Goal: Task Accomplishment & Management: Use online tool/utility

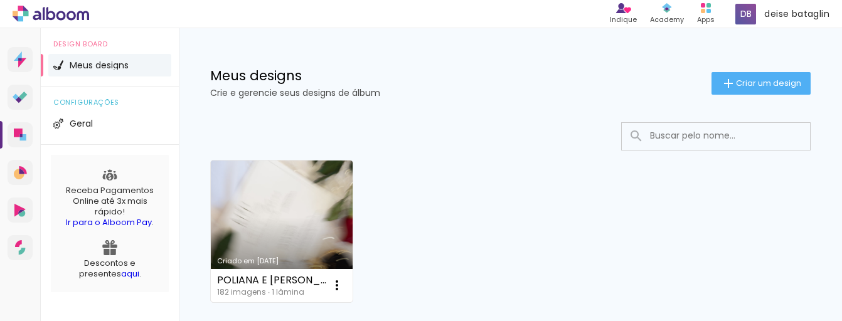
click at [284, 226] on link "Criado em [DATE]" at bounding box center [282, 232] width 142 height 142
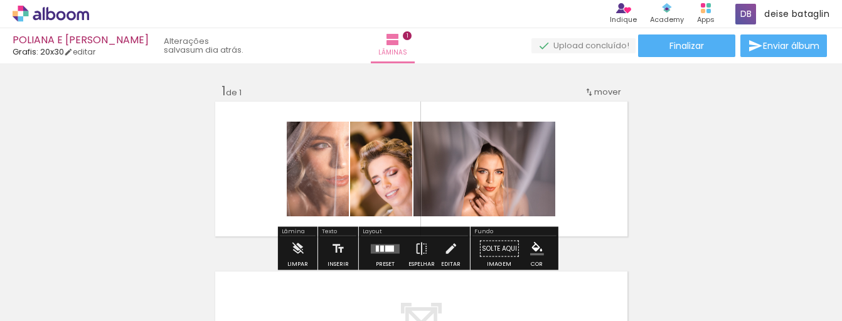
click at [304, 178] on quentale-photo at bounding box center [318, 169] width 62 height 95
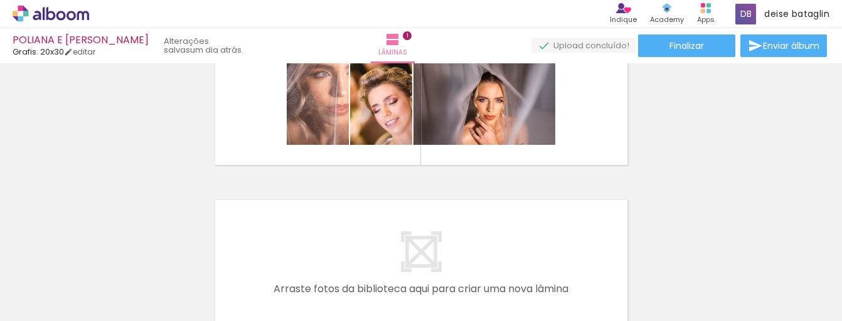
scroll to position [8, 0]
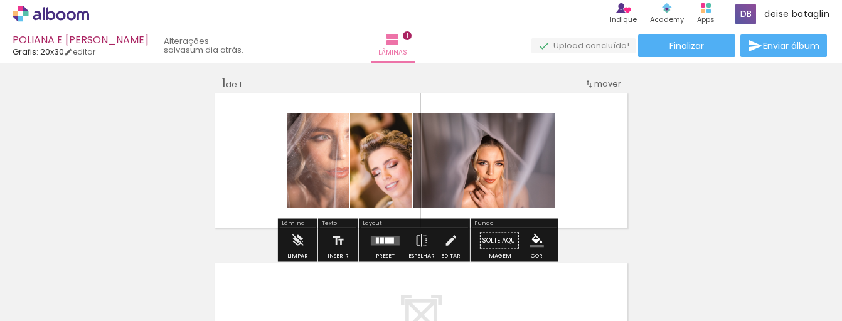
click at [487, 169] on quentale-photo at bounding box center [484, 161] width 142 height 95
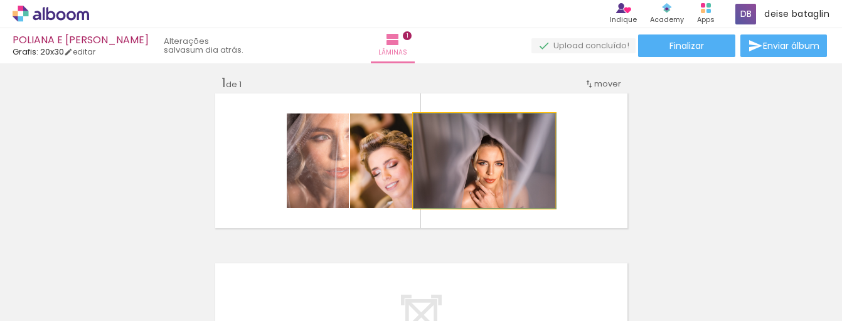
drag, startPoint x: 487, startPoint y: 169, endPoint x: 465, endPoint y: 159, distance: 23.6
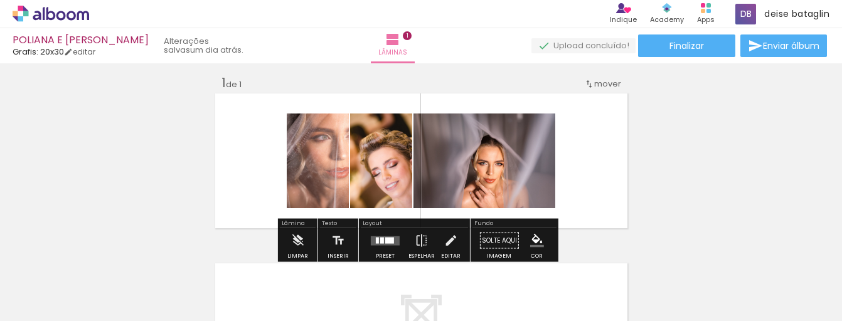
click at [604, 82] on span "mover" at bounding box center [607, 84] width 27 height 12
click at [334, 151] on div at bounding box center [326, 146] width 15 height 13
click at [400, 172] on quentale-photo at bounding box center [381, 161] width 62 height 95
click at [81, 49] on link "editar" at bounding box center [79, 51] width 31 height 11
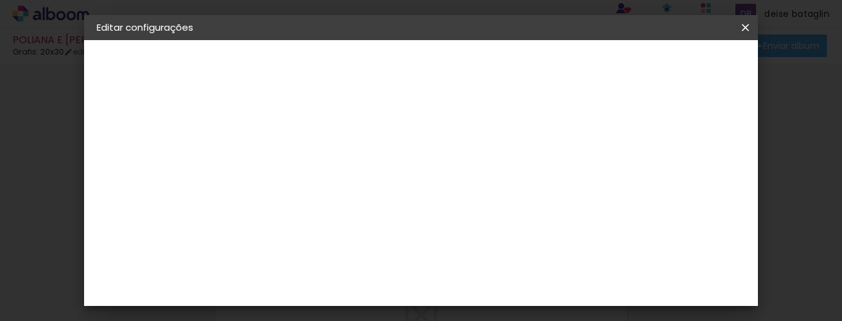
click at [415, 133] on div "Mostrar sangria" at bounding box center [378, 137] width 73 height 31
type paper-checkbox "on"
click at [415, 133] on div "Mostrar sangria" at bounding box center [378, 137] width 73 height 31
click at [0, 0] on slot "Voltar" at bounding box center [0, 0] width 0 height 0
click at [378, 72] on paper-button "Voltar" at bounding box center [352, 66] width 51 height 21
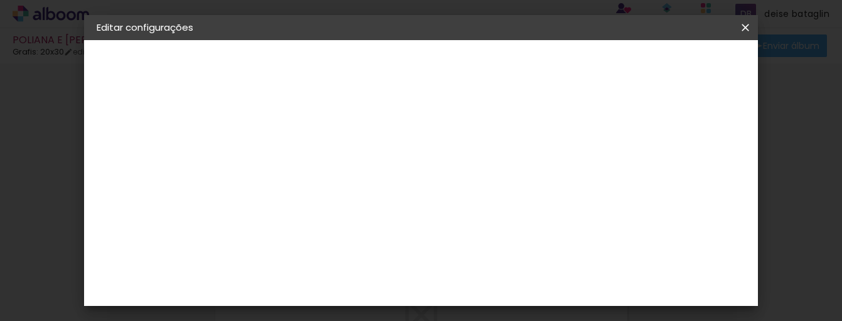
click at [747, 28] on iron-icon at bounding box center [745, 27] width 15 height 13
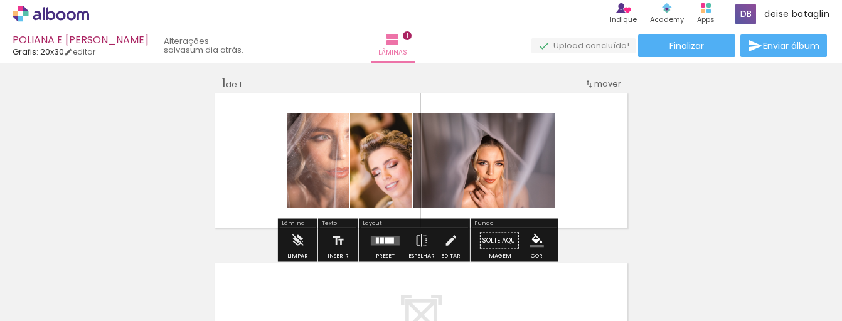
click at [382, 165] on quentale-photo at bounding box center [381, 161] width 62 height 95
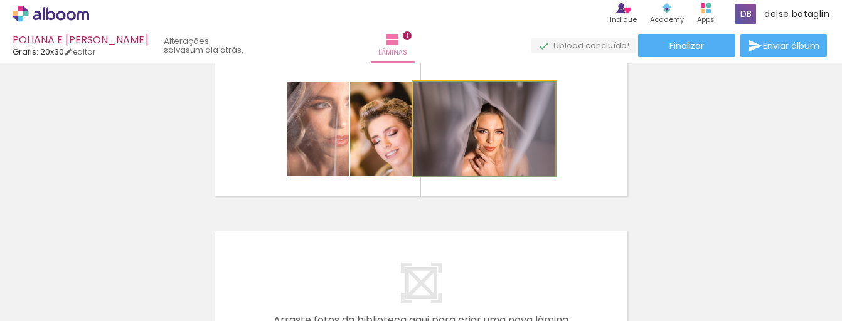
drag, startPoint x: 446, startPoint y: 139, endPoint x: 465, endPoint y: 117, distance: 29.8
drag, startPoint x: 438, startPoint y: 93, endPoint x: 403, endPoint y: 97, distance: 35.3
type paper-slider "100"
click at [0, 0] on slot at bounding box center [0, 0] width 0 height 0
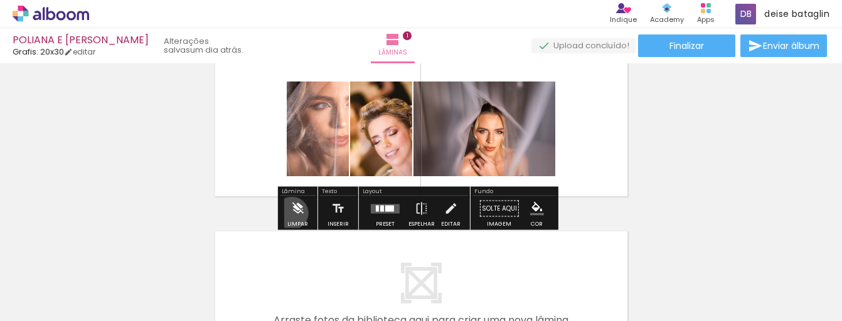
click at [292, 213] on iron-icon at bounding box center [297, 208] width 14 height 25
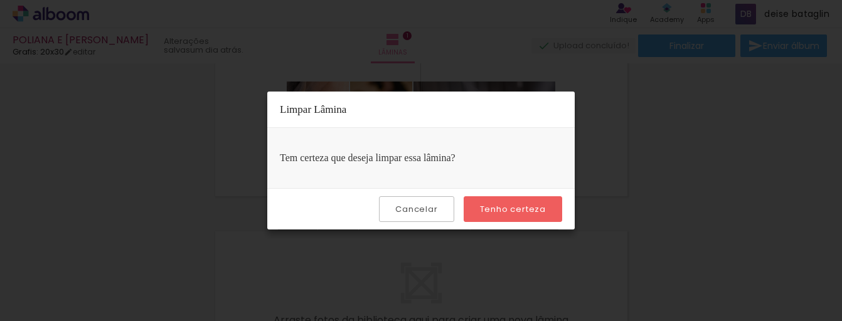
click at [501, 216] on paper-button "Tenho certeza" at bounding box center [513, 209] width 98 height 26
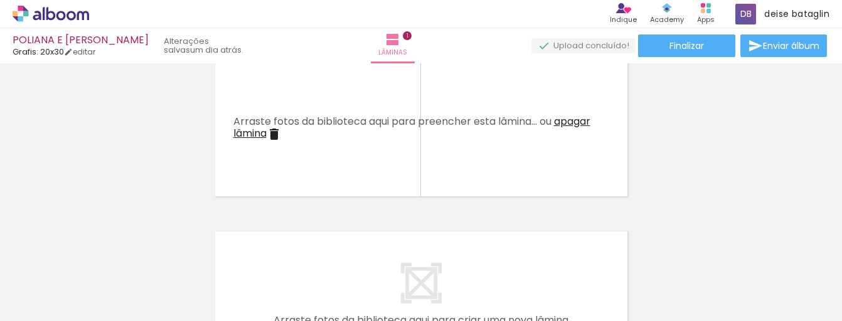
scroll to position [0, 1046]
drag, startPoint x: 110, startPoint y: 317, endPoint x: 571, endPoint y: 309, distance: 460.4
click at [103, 312] on iron-horizontal-list at bounding box center [90, 282] width 25 height 78
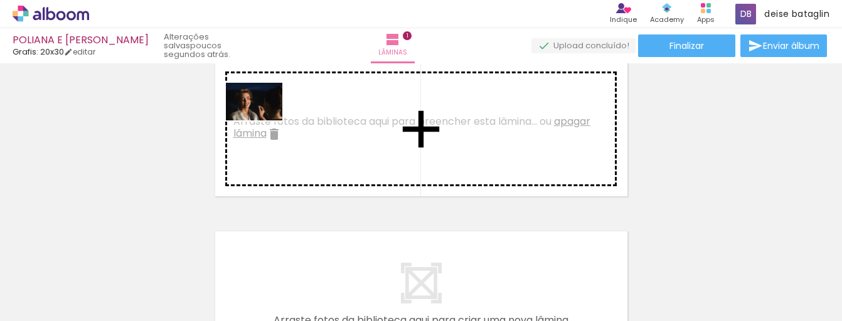
drag, startPoint x: 703, startPoint y: 288, endPoint x: 263, endPoint y: 120, distance: 470.5
click at [263, 120] on quentale-workspace at bounding box center [421, 160] width 842 height 321
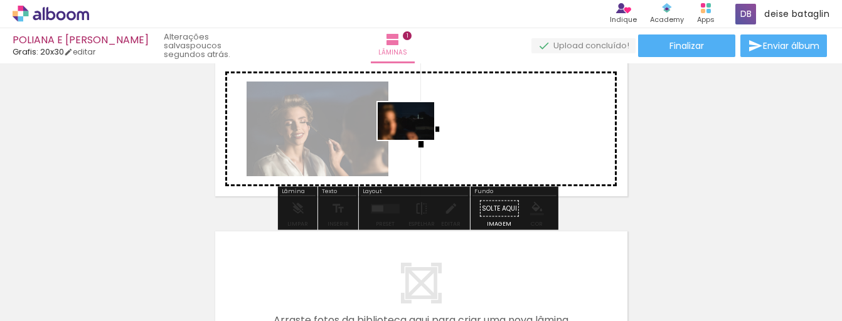
drag, startPoint x: 536, startPoint y: 215, endPoint x: 416, endPoint y: 140, distance: 140.9
click at [416, 140] on quentale-workspace at bounding box center [421, 160] width 842 height 321
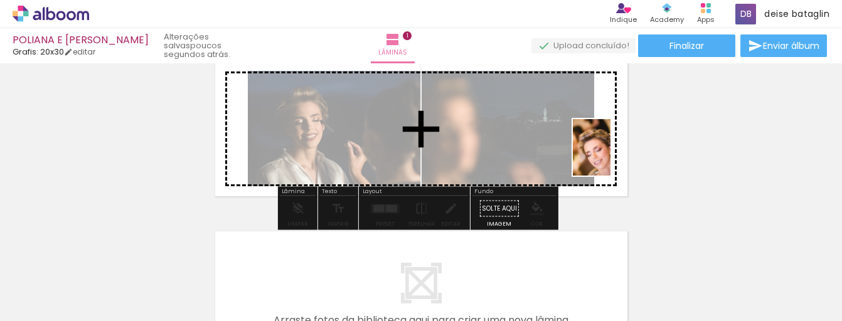
drag, startPoint x: 519, startPoint y: 260, endPoint x: 610, endPoint y: 157, distance: 137.8
click at [610, 157] on quentale-workspace at bounding box center [421, 160] width 842 height 321
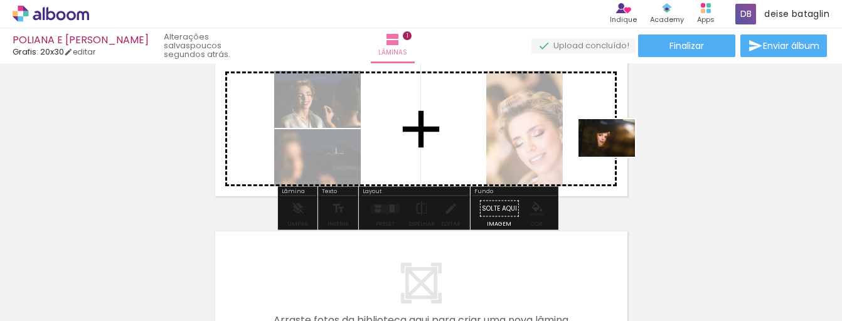
drag, startPoint x: 642, startPoint y: 291, endPoint x: 616, endPoint y: 157, distance: 136.7
click at [616, 157] on quentale-workspace at bounding box center [421, 160] width 842 height 321
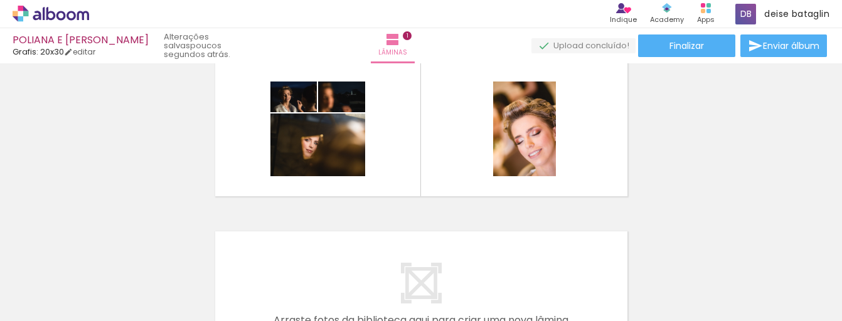
scroll to position [0, 9176]
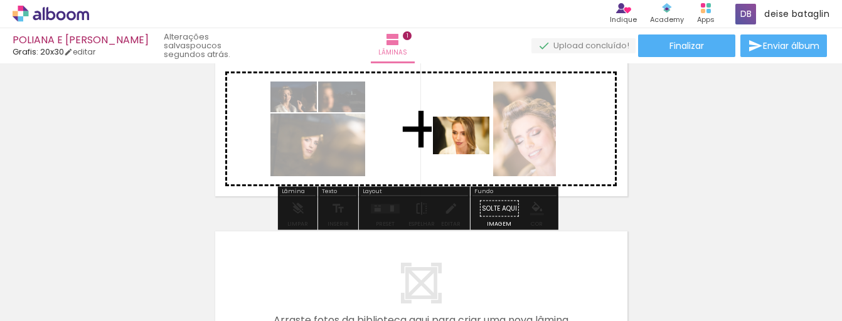
drag, startPoint x: 512, startPoint y: 280, endPoint x: 470, endPoint y: 154, distance: 132.9
click at [470, 154] on quentale-workspace at bounding box center [421, 160] width 842 height 321
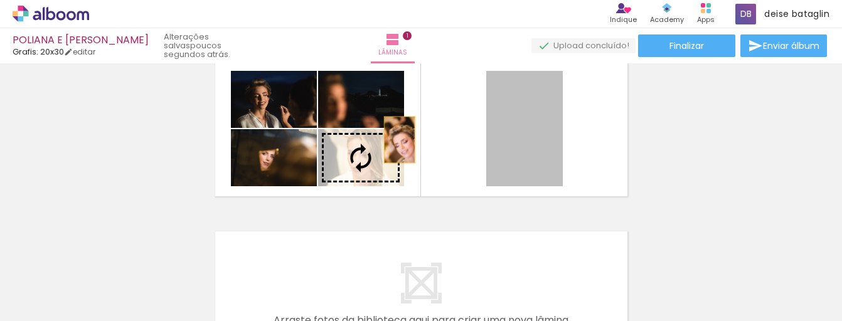
drag, startPoint x: 517, startPoint y: 159, endPoint x: 395, endPoint y: 140, distance: 124.5
click at [0, 0] on slot at bounding box center [0, 0] width 0 height 0
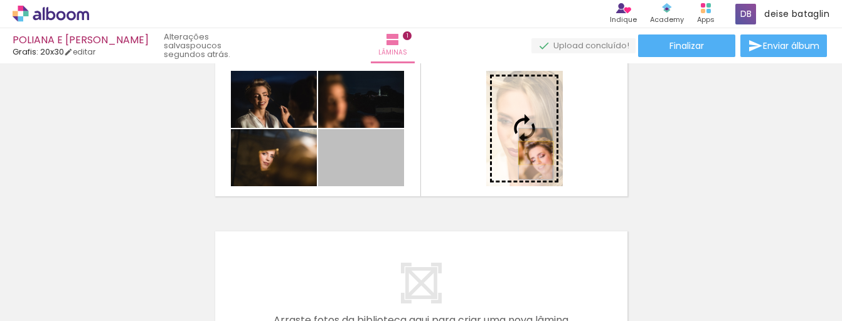
drag, startPoint x: 438, startPoint y: 164, endPoint x: 531, endPoint y: 153, distance: 93.5
click at [0, 0] on slot at bounding box center [0, 0] width 0 height 0
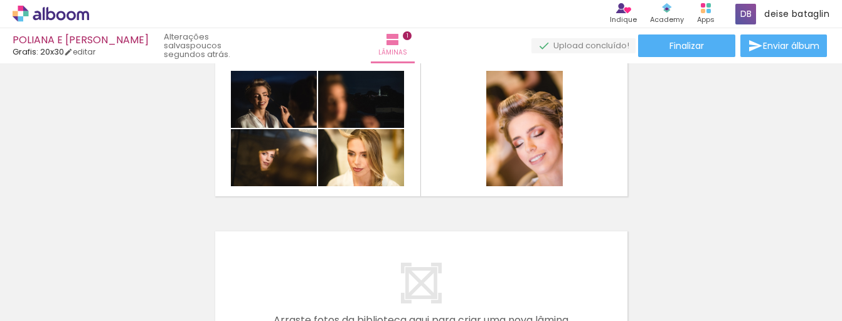
scroll to position [0, 8996]
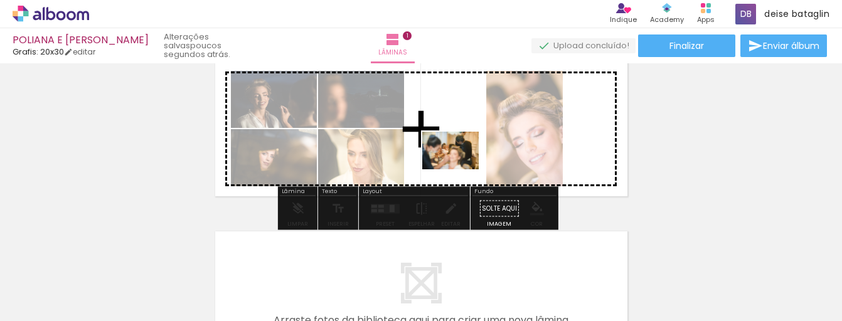
drag, startPoint x: 192, startPoint y: 284, endPoint x: 460, endPoint y: 169, distance: 291.4
click at [460, 169] on quentale-workspace at bounding box center [421, 160] width 842 height 321
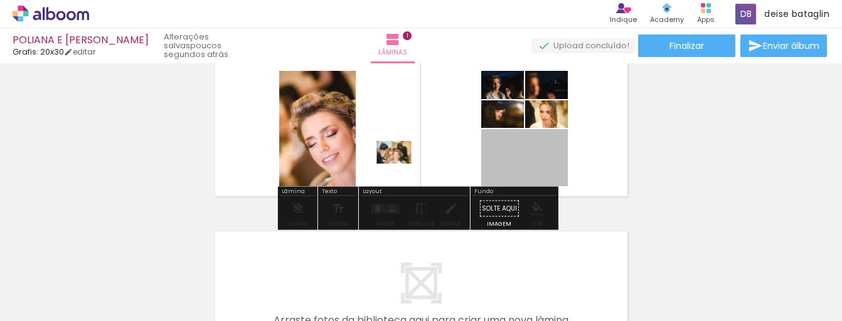
drag, startPoint x: 427, startPoint y: 159, endPoint x: 389, endPoint y: 152, distance: 38.8
click at [389, 152] on quentale-layouter at bounding box center [421, 129] width 416 height 139
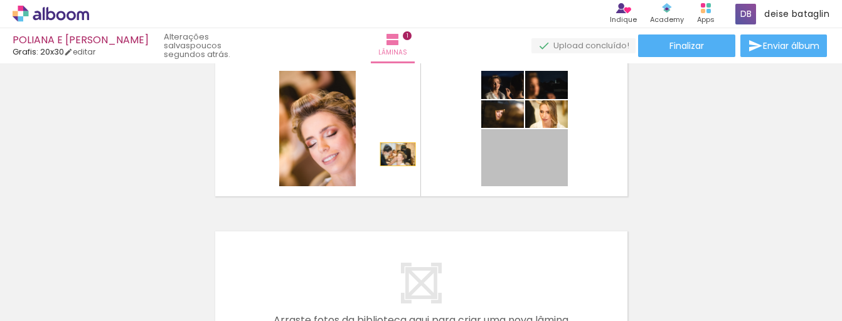
drag, startPoint x: 561, startPoint y: 182, endPoint x: 393, endPoint y: 154, distance: 170.3
click at [393, 154] on quentale-layouter at bounding box center [421, 129] width 416 height 139
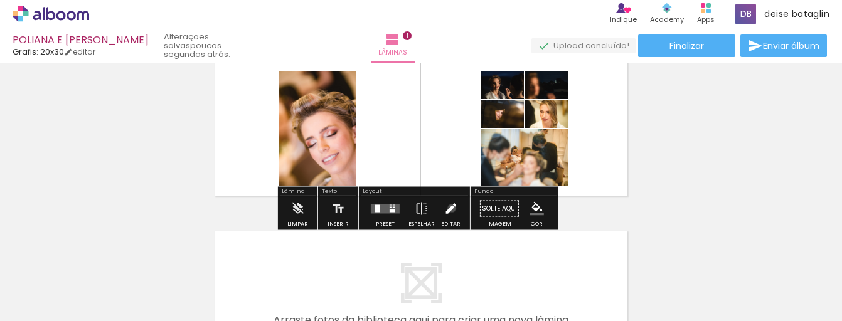
click at [448, 208] on iron-icon at bounding box center [450, 208] width 14 height 25
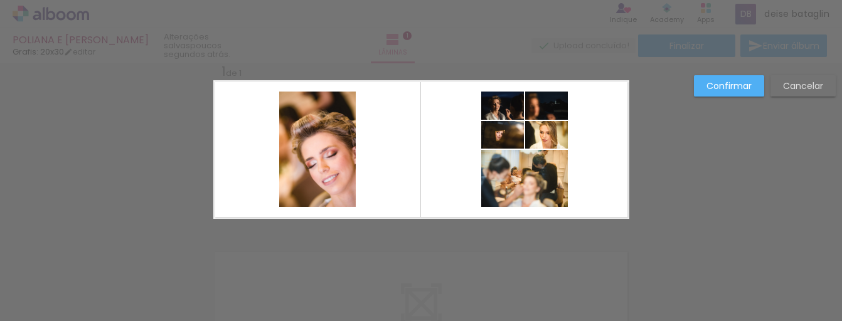
scroll to position [16, 0]
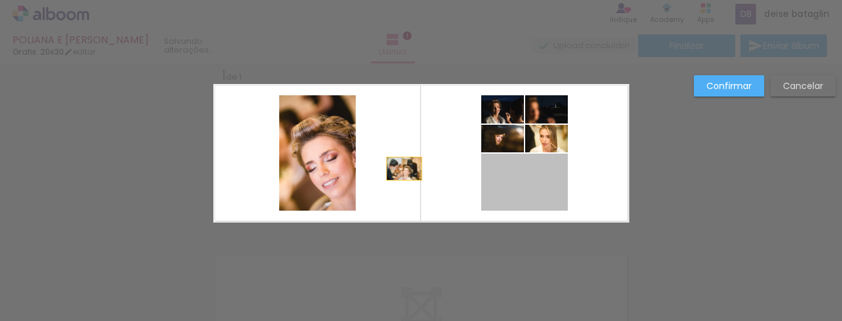
drag, startPoint x: 522, startPoint y: 198, endPoint x: 399, endPoint y: 169, distance: 126.9
click at [399, 169] on quentale-layouter at bounding box center [421, 153] width 416 height 139
drag, startPoint x: 487, startPoint y: 178, endPoint x: 382, endPoint y: 132, distance: 114.9
click at [382, 132] on quentale-layouter at bounding box center [421, 153] width 416 height 139
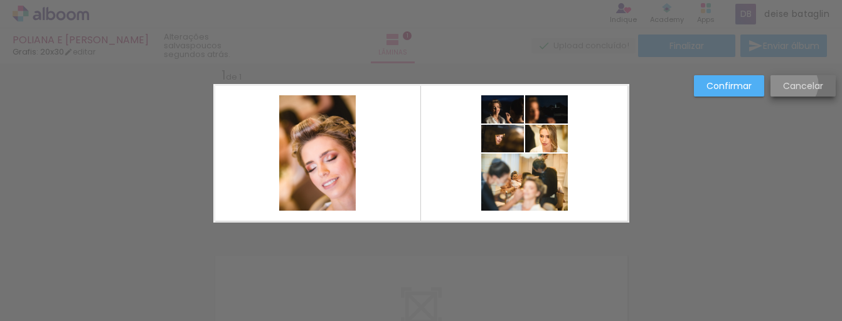
click at [0, 0] on slot "Cancelar" at bounding box center [0, 0] width 0 height 0
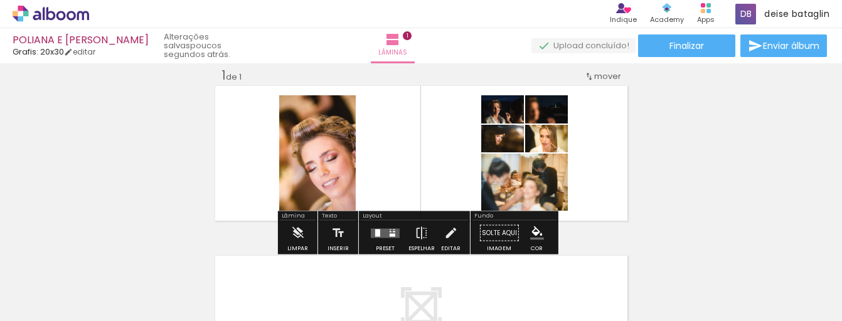
click at [378, 231] on quentale-layouter at bounding box center [385, 232] width 29 height 9
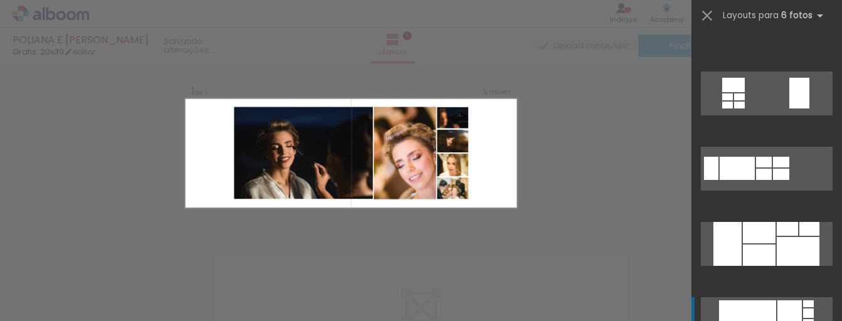
scroll to position [840, 0]
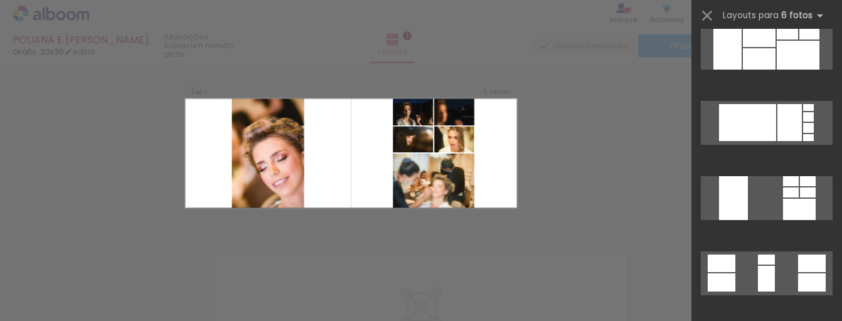
click at [436, 189] on quentale-photo at bounding box center [434, 181] width 82 height 55
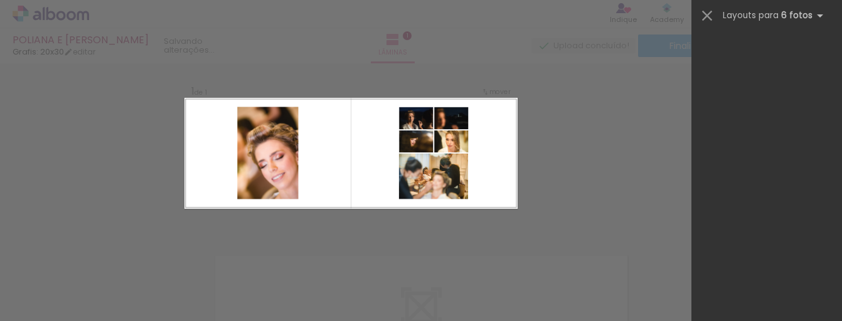
scroll to position [0, 0]
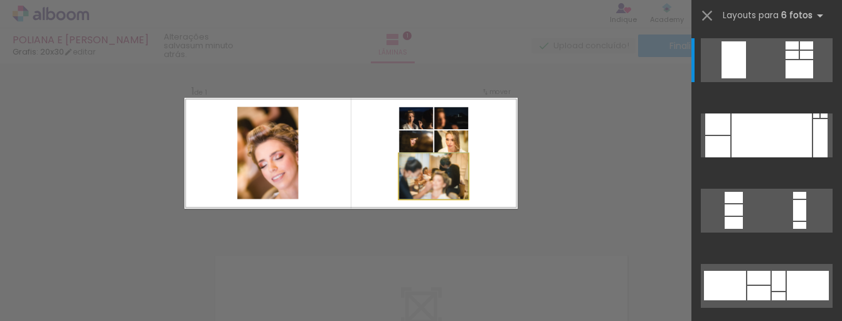
click at [435, 187] on quentale-photo at bounding box center [432, 177] width 69 height 46
click at [765, 61] on quentale-layouter at bounding box center [767, 60] width 132 height 44
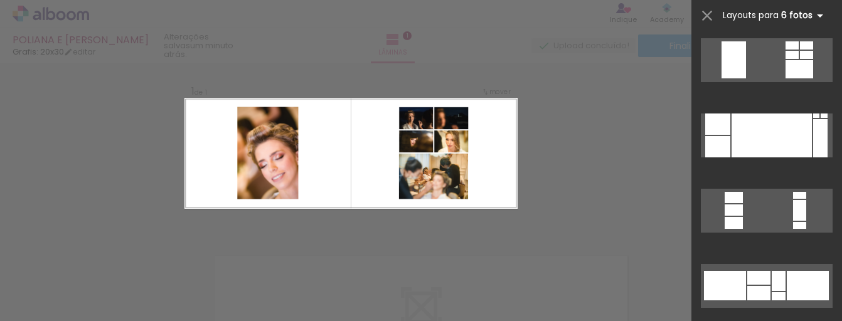
click at [818, 14] on iron-icon at bounding box center [819, 15] width 15 height 15
click at [709, 13] on iron-icon at bounding box center [707, 16] width 18 height 18
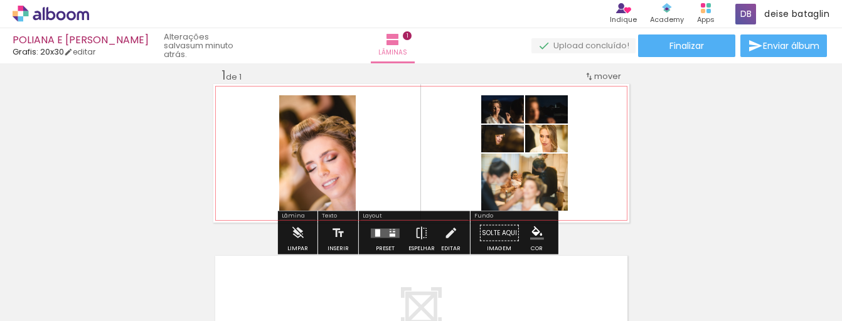
click at [0, 0] on slot "P&B" at bounding box center [0, 0] width 0 height 0
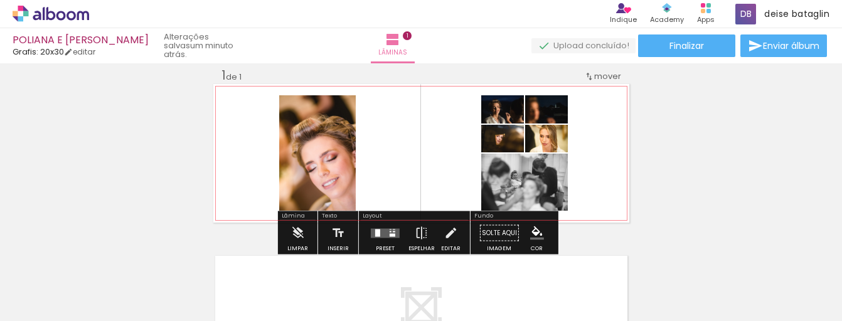
click at [0, 0] on slot "P&B" at bounding box center [0, 0] width 0 height 0
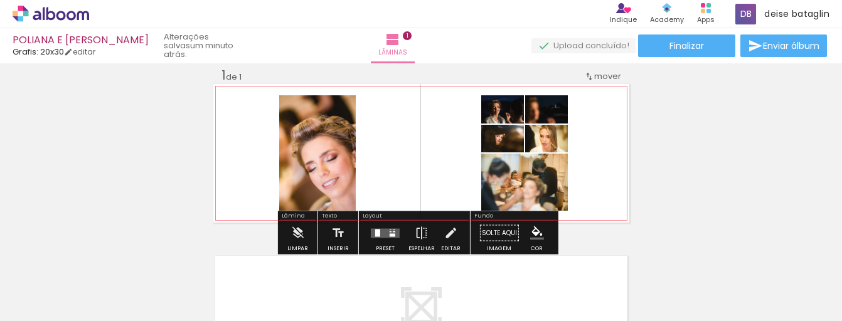
click at [489, 115] on iron-icon at bounding box center [490, 108] width 5 height 13
click at [535, 188] on quentale-photo at bounding box center [524, 182] width 87 height 57
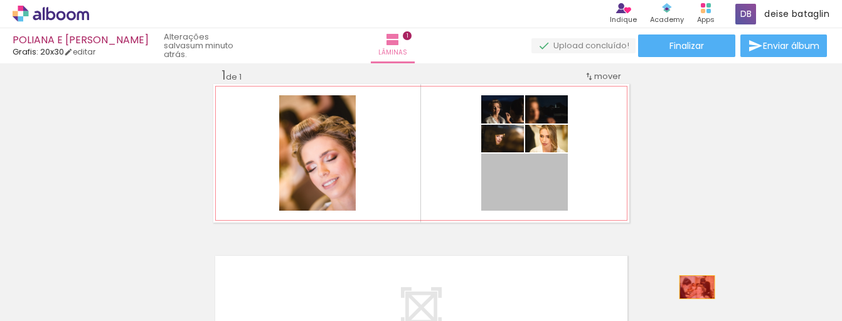
drag, startPoint x: 548, startPoint y: 197, endPoint x: 692, endPoint y: 287, distance: 169.7
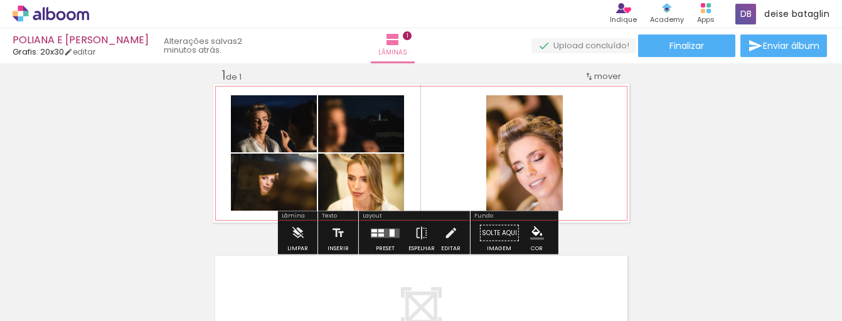
click at [581, 156] on quentale-layouter at bounding box center [421, 153] width 416 height 139
click at [390, 235] on div at bounding box center [392, 233] width 5 height 8
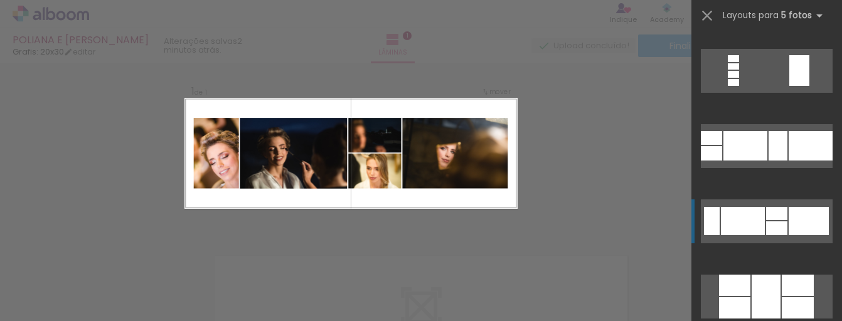
scroll to position [881, 0]
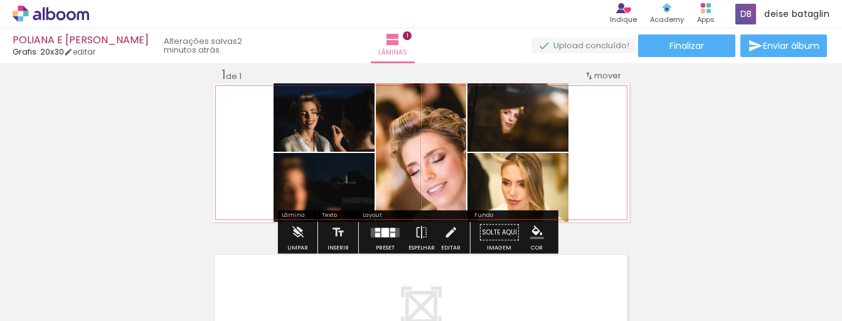
scroll to position [190, 0]
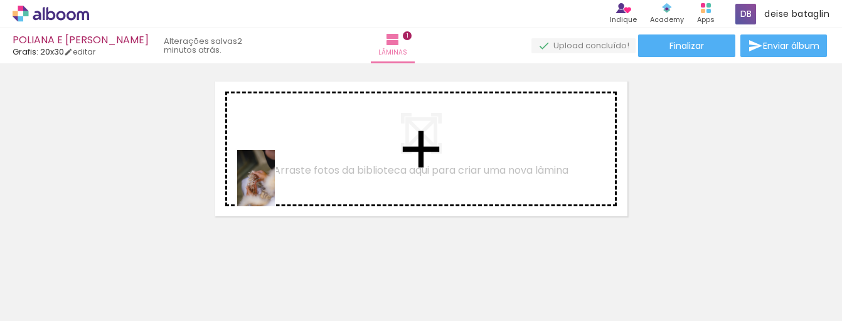
drag, startPoint x: 334, startPoint y: 282, endPoint x: 275, endPoint y: 188, distance: 111.9
click at [275, 188] on quentale-workspace at bounding box center [421, 160] width 842 height 321
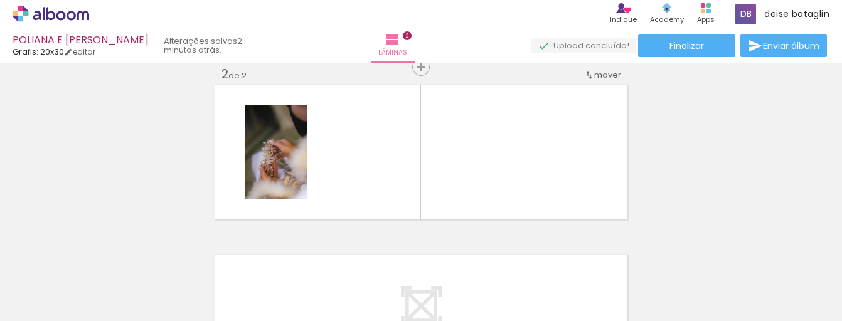
scroll to position [186, 0]
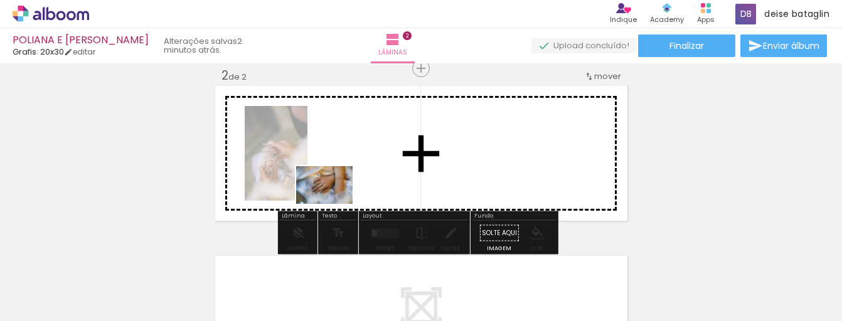
drag, startPoint x: 137, startPoint y: 285, endPoint x: 334, endPoint y: 204, distance: 213.2
click at [334, 204] on quentale-workspace at bounding box center [421, 160] width 842 height 321
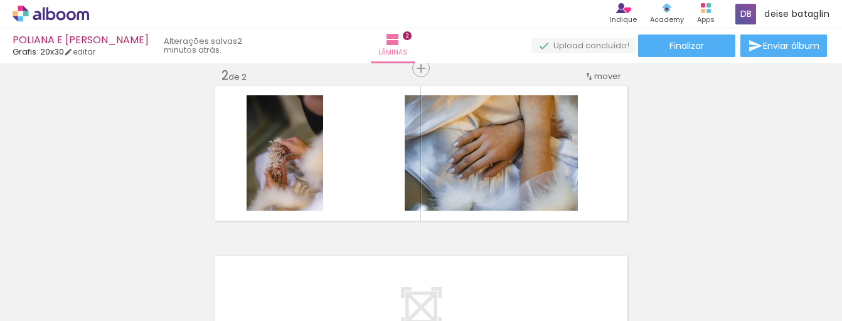
scroll to position [0, 2904]
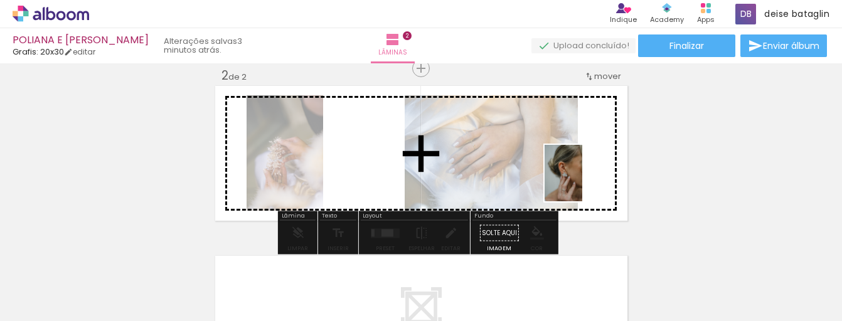
drag, startPoint x: 247, startPoint y: 289, endPoint x: 582, endPoint y: 183, distance: 351.3
click at [582, 183] on quentale-workspace at bounding box center [421, 160] width 842 height 321
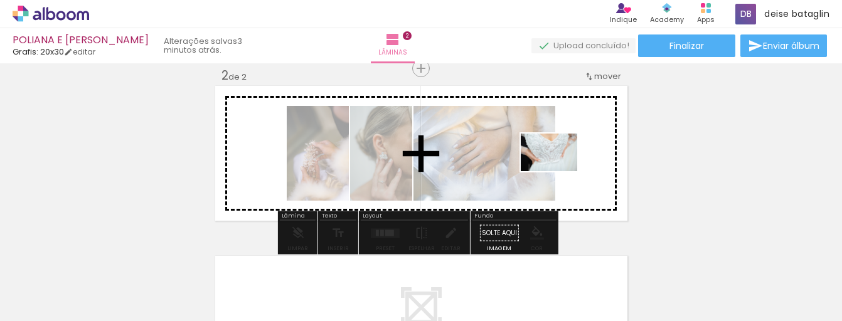
drag, startPoint x: 158, startPoint y: 290, endPoint x: 558, endPoint y: 171, distance: 417.5
click at [558, 171] on quentale-workspace at bounding box center [421, 160] width 842 height 321
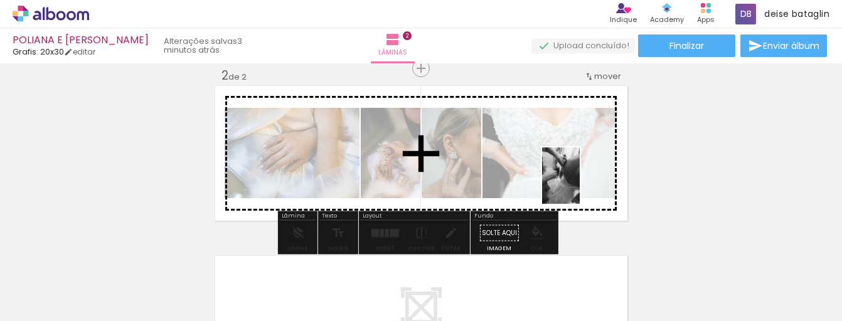
drag, startPoint x: 111, startPoint y: 298, endPoint x: 580, endPoint y: 184, distance: 482.7
click at [580, 184] on quentale-workspace at bounding box center [421, 160] width 842 height 321
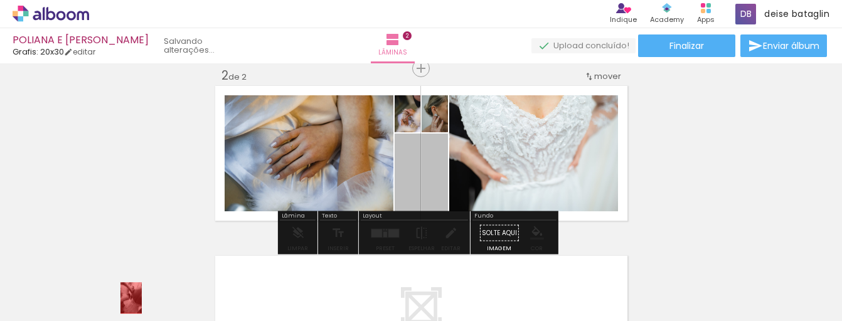
drag, startPoint x: 422, startPoint y: 171, endPoint x: 134, endPoint y: 286, distance: 310.2
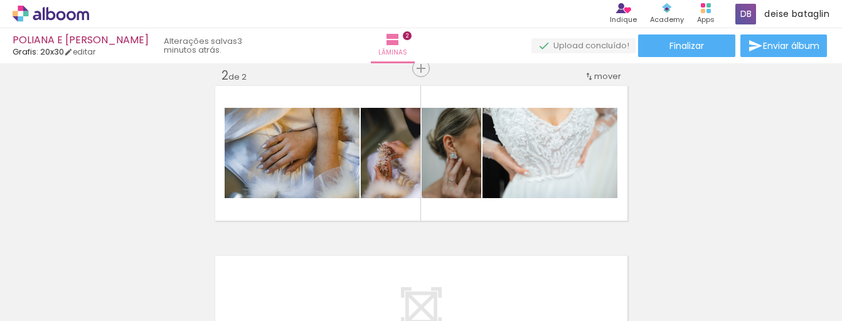
scroll to position [0, 0]
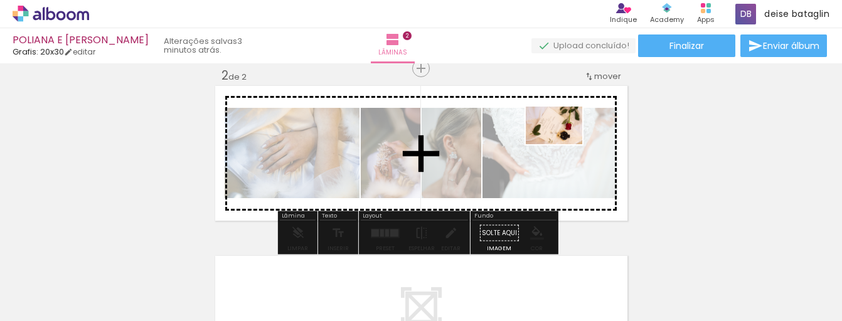
drag, startPoint x: 218, startPoint y: 287, endPoint x: 563, endPoint y: 144, distance: 373.8
click at [563, 144] on quentale-workspace at bounding box center [421, 160] width 842 height 321
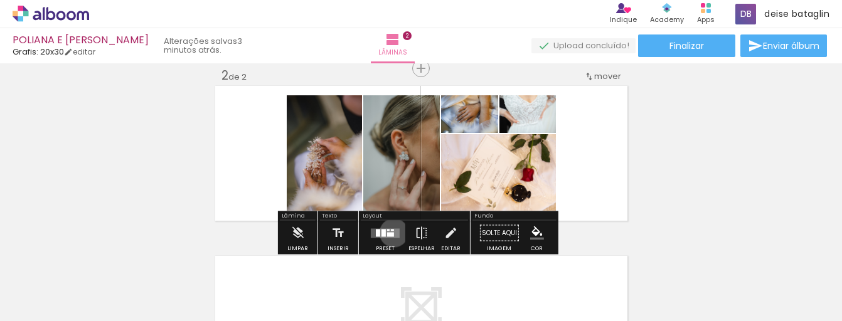
click at [391, 233] on div at bounding box center [390, 234] width 7 height 4
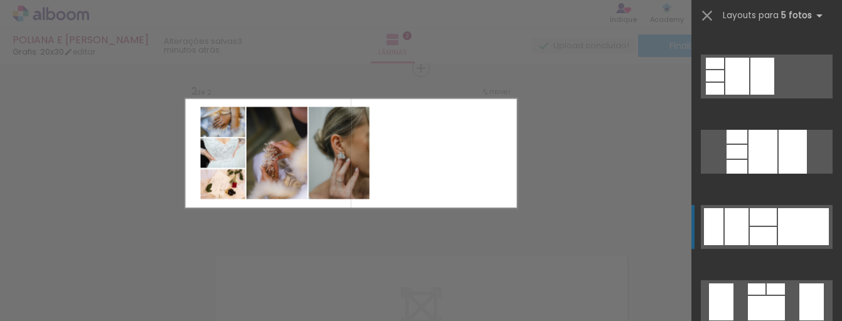
scroll to position [1038, 0]
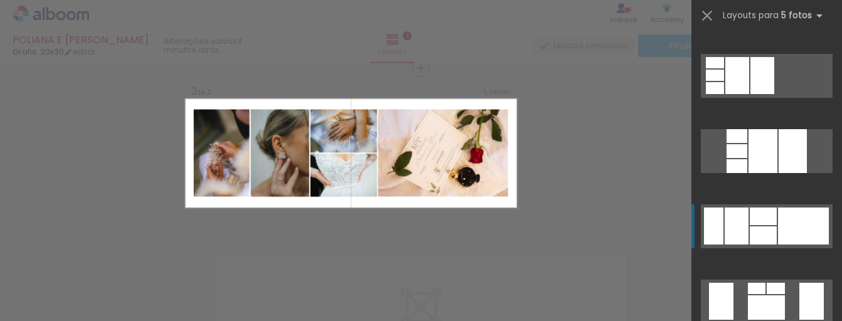
click at [801, 283] on div at bounding box center [811, 301] width 24 height 37
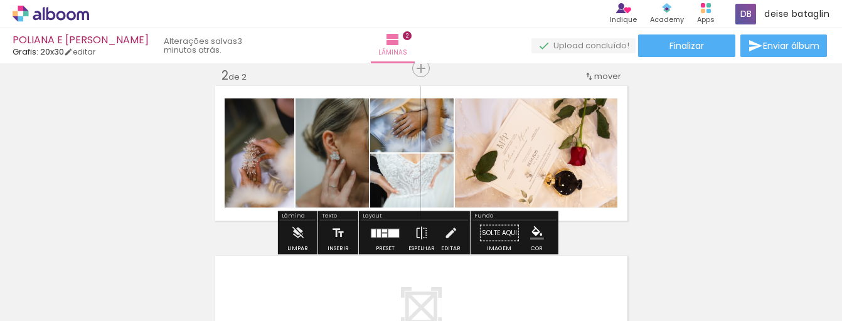
scroll to position [213, 0]
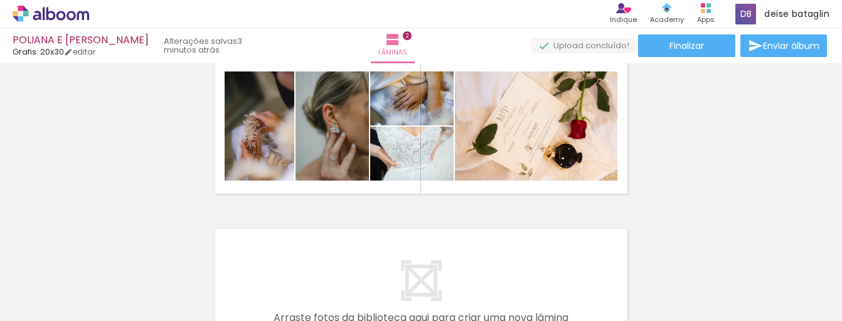
click at [224, 282] on div at bounding box center [195, 279] width 56 height 38
click at [175, 253] on iron-icon at bounding box center [168, 253] width 13 height 13
click at [162, 254] on iron-icon at bounding box center [168, 253] width 13 height 13
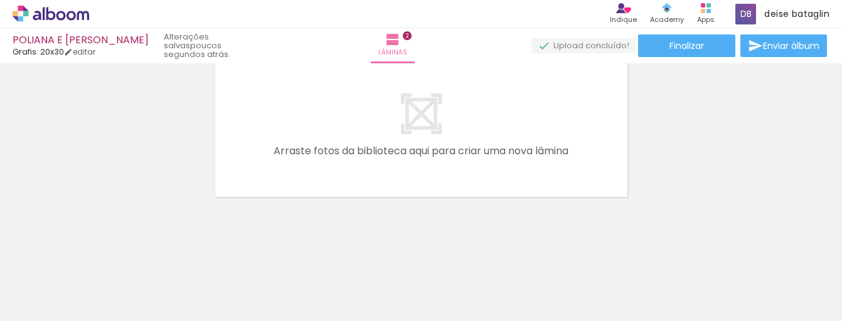
scroll to position [0, 1647]
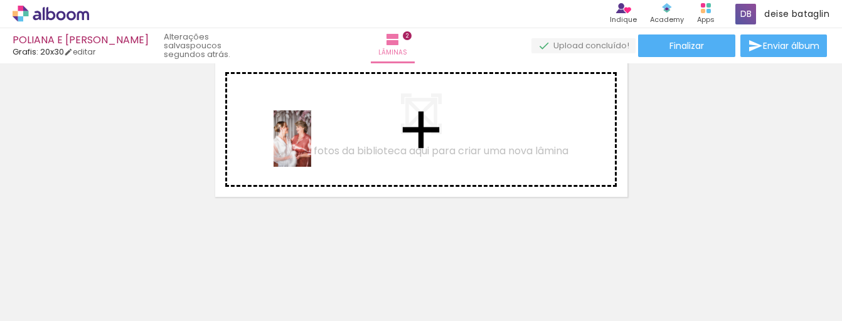
drag, startPoint x: 380, startPoint y: 270, endPoint x: 311, endPoint y: 148, distance: 140.4
click at [311, 148] on quentale-workspace at bounding box center [421, 160] width 842 height 321
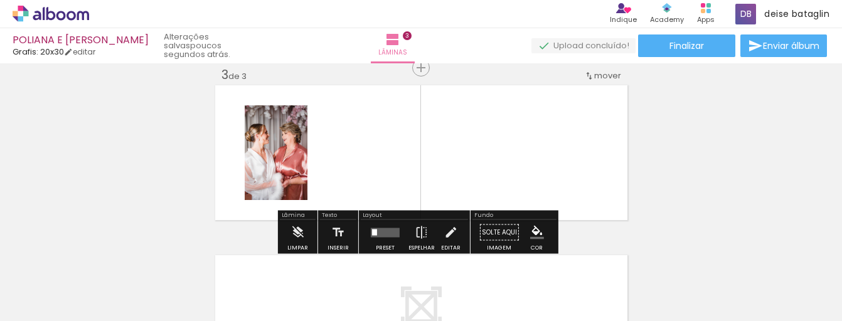
scroll to position [356, 0]
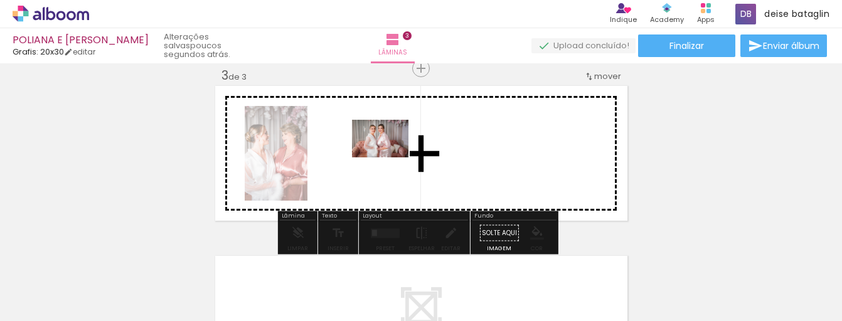
drag, startPoint x: 239, startPoint y: 290, endPoint x: 390, endPoint y: 157, distance: 200.9
click at [390, 157] on quentale-workspace at bounding box center [421, 160] width 842 height 321
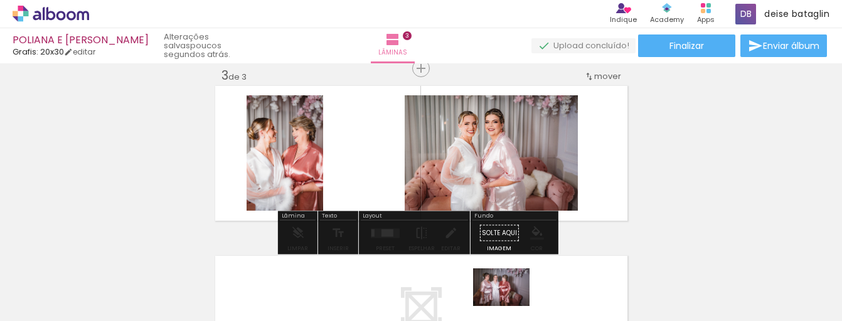
drag, startPoint x: 518, startPoint y: 286, endPoint x: 511, endPoint y: 306, distance: 21.4
click at [511, 300] on div at bounding box center [516, 278] width 62 height 41
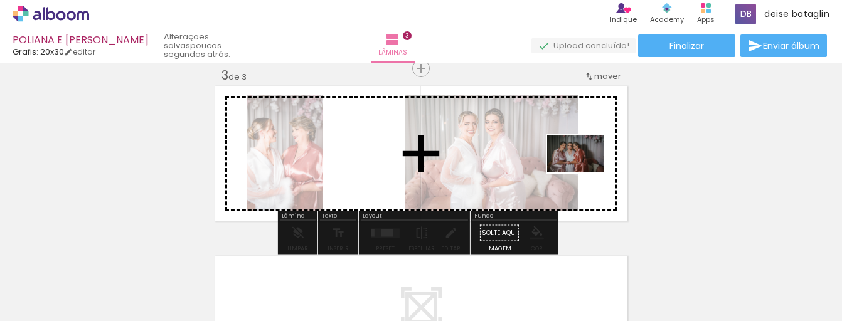
drag, startPoint x: 438, startPoint y: 290, endPoint x: 585, endPoint y: 172, distance: 187.8
click at [585, 172] on quentale-workspace at bounding box center [421, 160] width 842 height 321
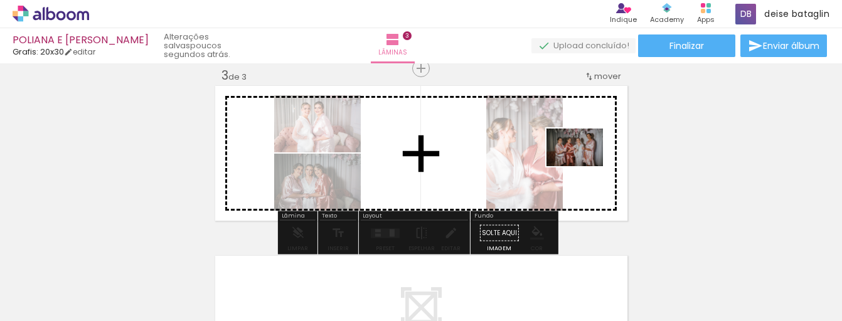
drag, startPoint x: 726, startPoint y: 282, endPoint x: 585, endPoint y: 166, distance: 183.2
click at [585, 166] on quentale-workspace at bounding box center [421, 160] width 842 height 321
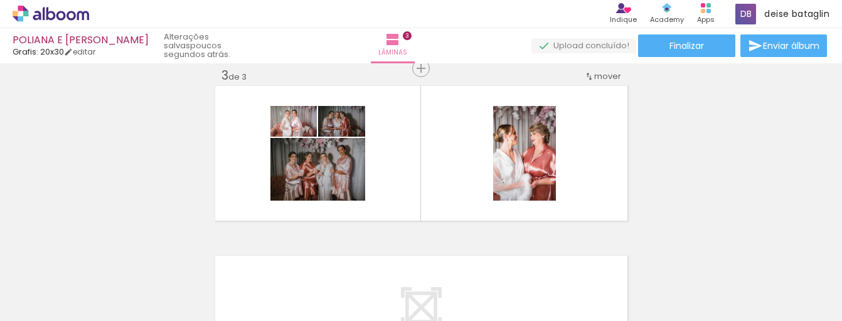
scroll to position [0, 2382]
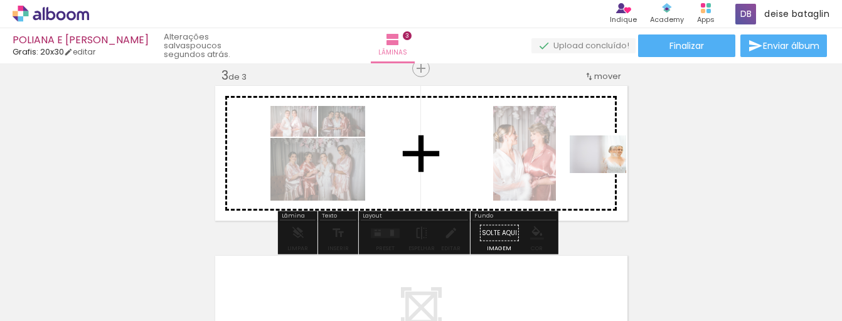
drag, startPoint x: 706, startPoint y: 281, endPoint x: 607, endPoint y: 173, distance: 146.1
click at [607, 173] on quentale-workspace at bounding box center [421, 160] width 842 height 321
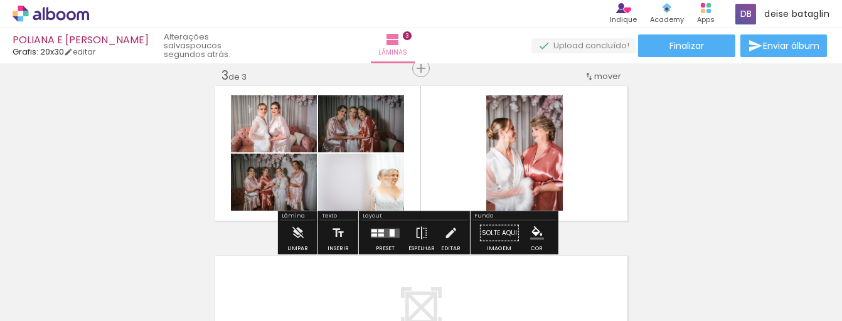
click at [386, 230] on quentale-layouter at bounding box center [385, 232] width 29 height 9
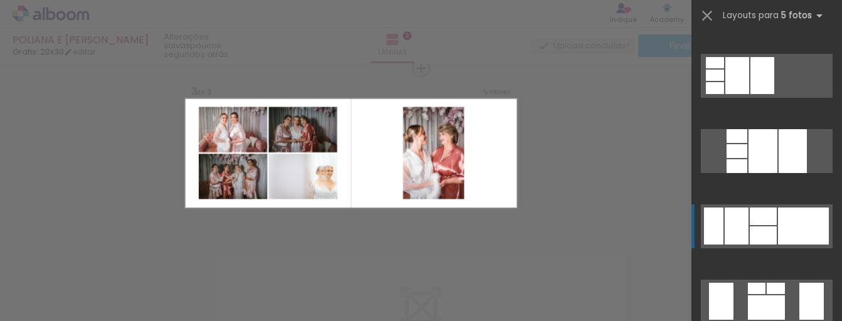
scroll to position [0, 0]
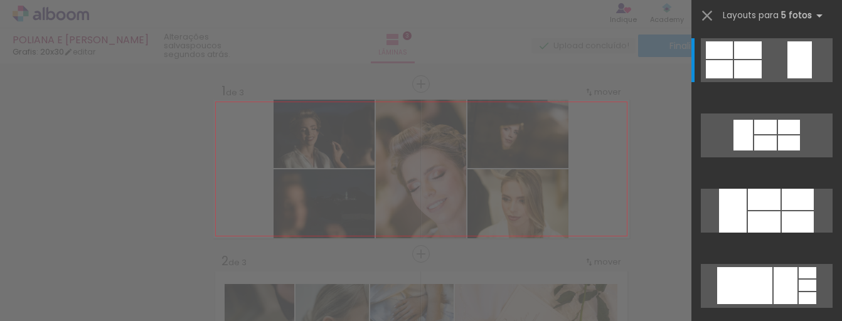
scroll to position [0, 2382]
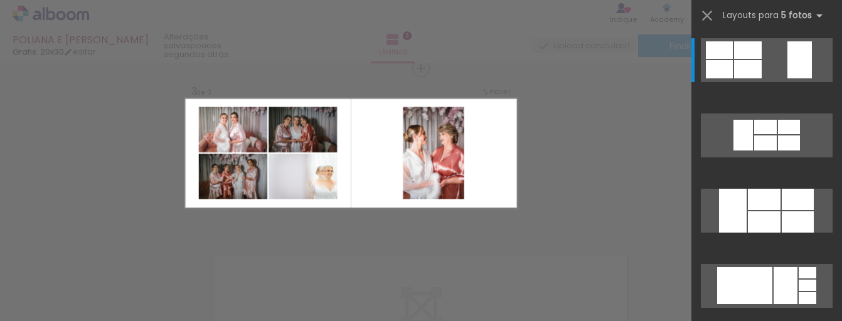
click at [298, 180] on quentale-photo at bounding box center [302, 177] width 69 height 46
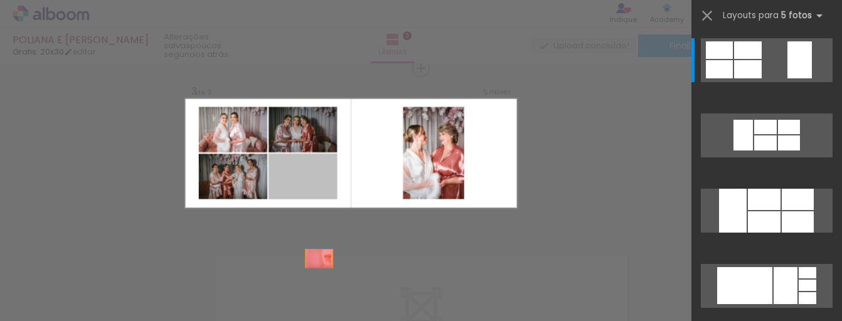
drag, startPoint x: 295, startPoint y: 178, endPoint x: 319, endPoint y: 278, distance: 103.1
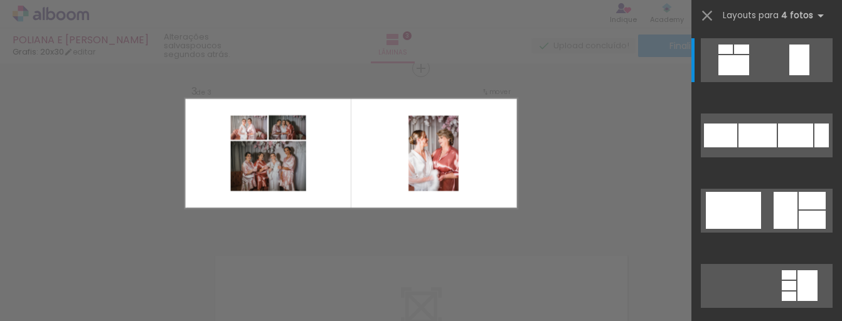
drag, startPoint x: 300, startPoint y: 178, endPoint x: 305, endPoint y: 208, distance: 31.1
click at [305, 208] on quentale-layouter at bounding box center [350, 153] width 332 height 111
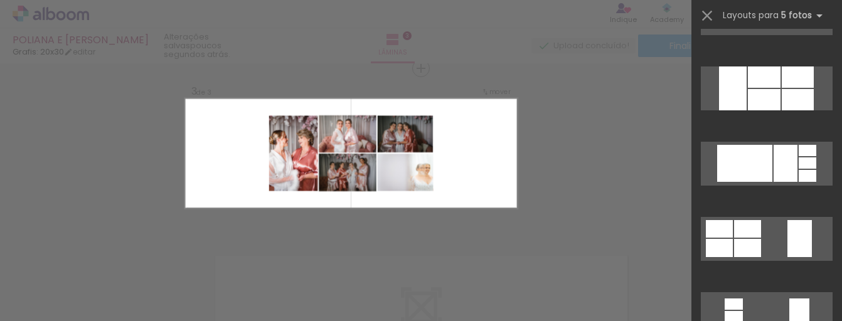
scroll to position [347, 0]
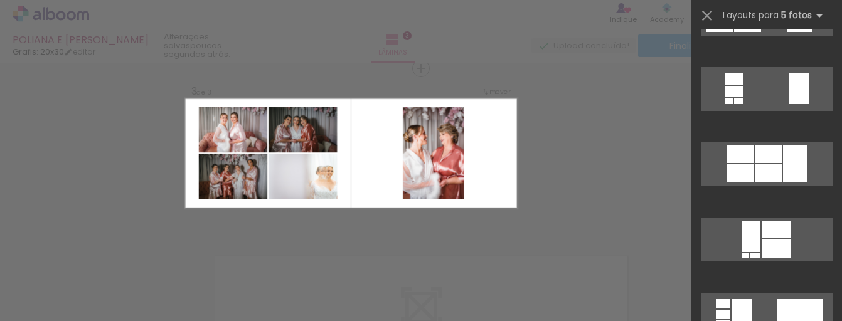
click at [369, 185] on quentale-layouter at bounding box center [350, 153] width 332 height 111
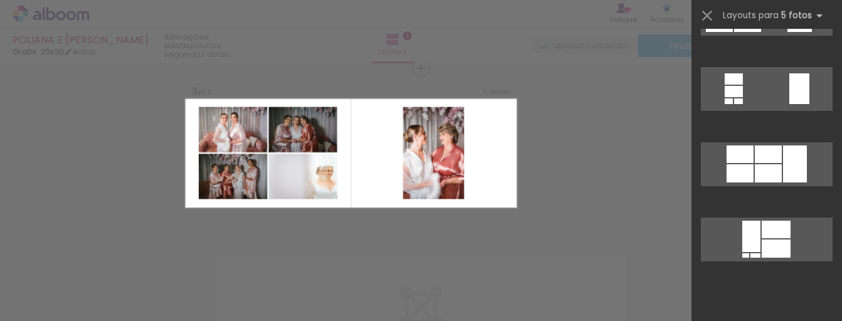
scroll to position [0, 0]
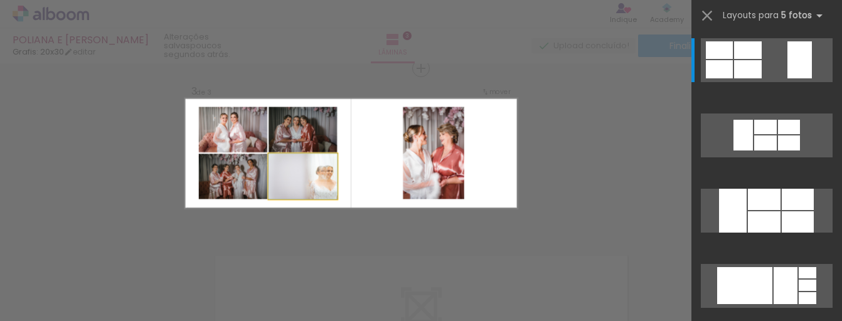
click at [315, 179] on quentale-photo at bounding box center [302, 177] width 69 height 46
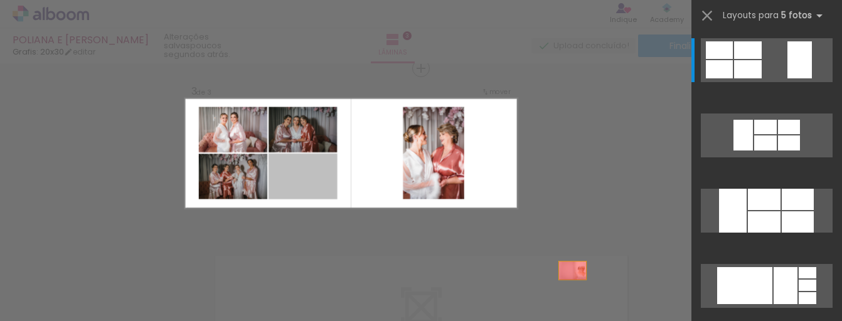
drag, startPoint x: 315, startPoint y: 185, endPoint x: 635, endPoint y: 294, distance: 337.4
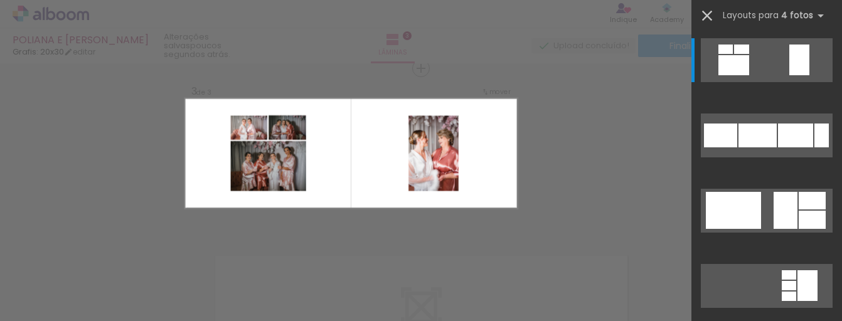
click at [708, 15] on iron-icon at bounding box center [707, 16] width 18 height 18
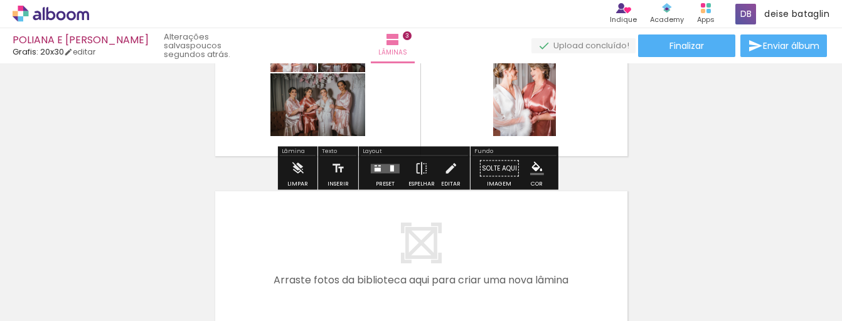
scroll to position [374, 0]
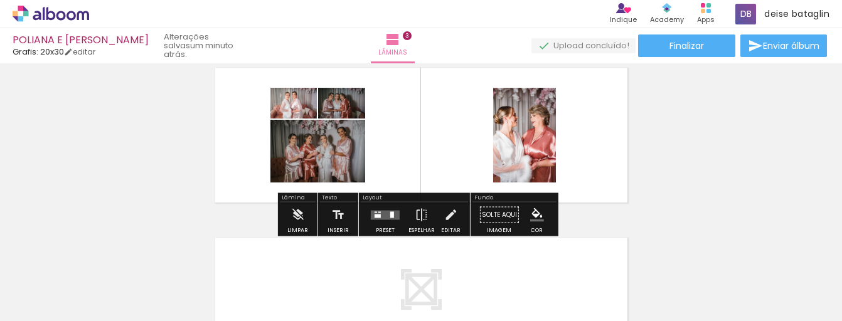
click at [376, 219] on quentale-layouter at bounding box center [385, 214] width 29 height 9
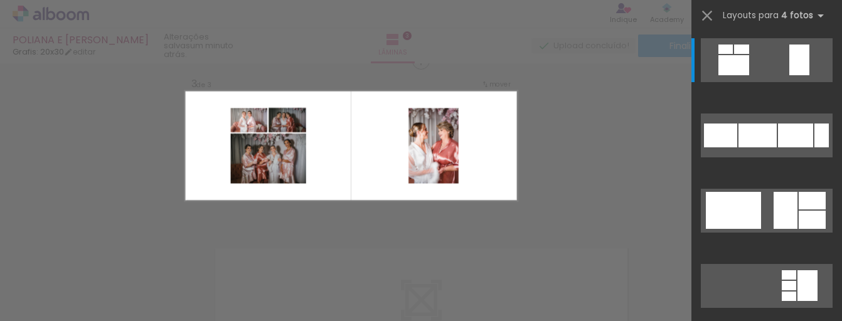
scroll to position [356, 0]
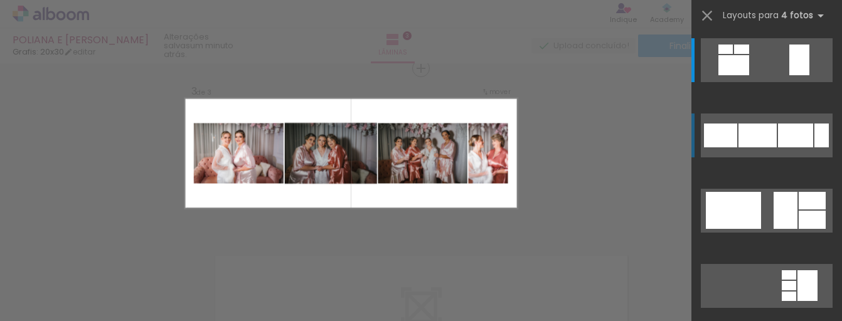
click at [778, 130] on div at bounding box center [795, 136] width 35 height 24
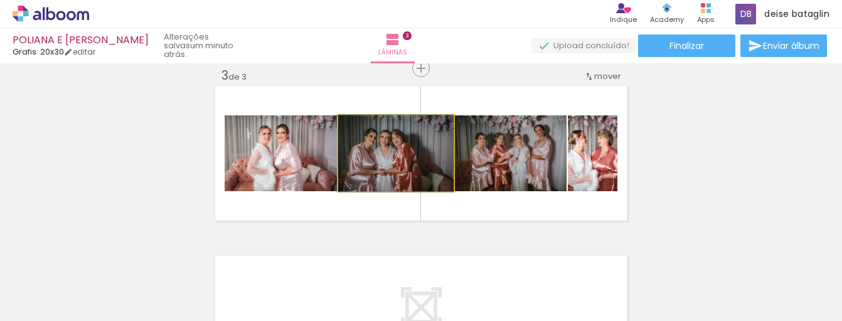
click at [409, 162] on quentale-photo at bounding box center [395, 153] width 115 height 76
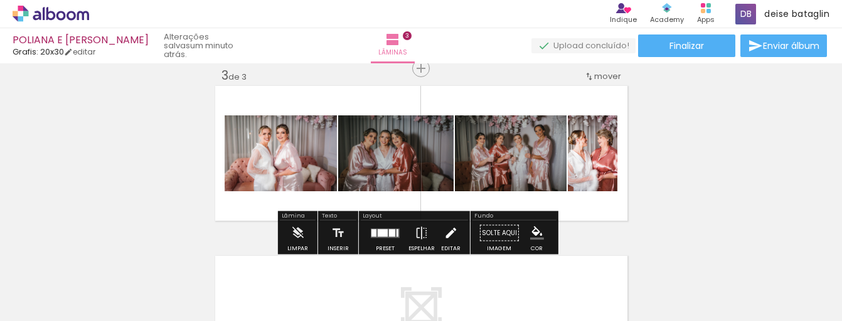
click at [448, 231] on iron-icon at bounding box center [450, 233] width 14 height 25
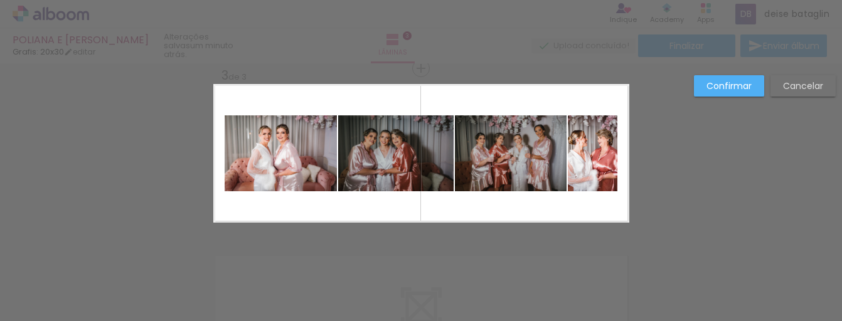
click at [0, 0] on slot "Confirmar" at bounding box center [0, 0] width 0 height 0
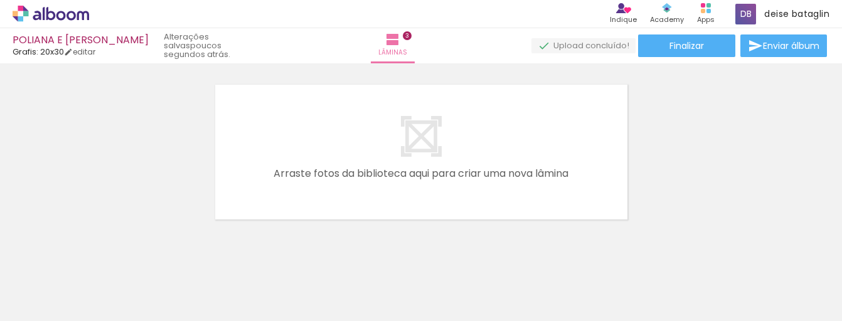
scroll to position [0, 1755]
drag, startPoint x: 304, startPoint y: 309, endPoint x: 315, endPoint y: 308, distance: 11.4
click at [0, 0] on slot at bounding box center [0, 0] width 0 height 0
drag, startPoint x: 221, startPoint y: 317, endPoint x: 509, endPoint y: 317, distance: 288.5
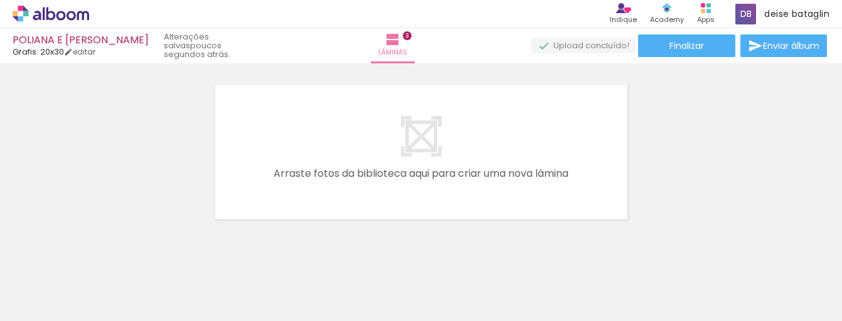
click at [103, 317] on iron-horizontal-list at bounding box center [90, 282] width 25 height 78
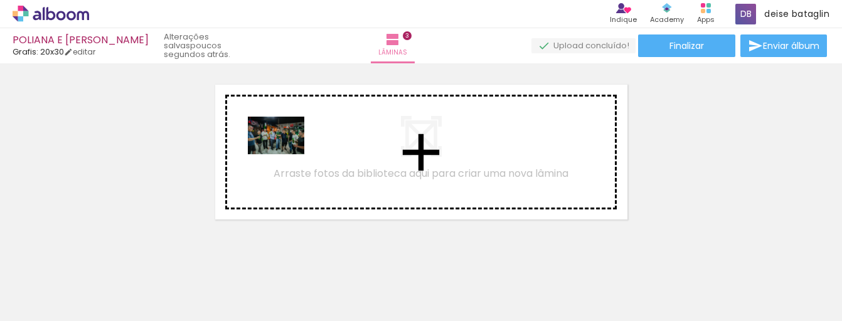
drag, startPoint x: 376, startPoint y: 288, endPoint x: 285, endPoint y: 154, distance: 161.6
click at [285, 154] on quentale-workspace at bounding box center [421, 160] width 842 height 321
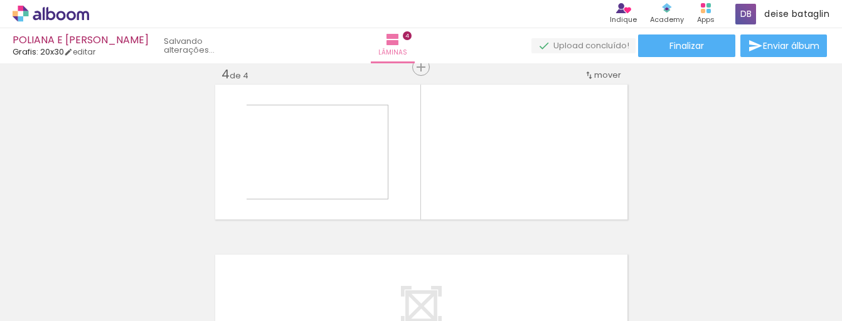
scroll to position [526, 0]
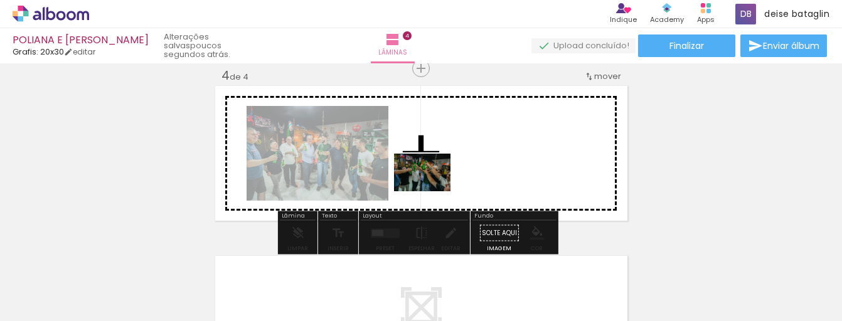
drag, startPoint x: 437, startPoint y: 252, endPoint x: 427, endPoint y: 181, distance: 71.6
click at [427, 181] on quentale-workspace at bounding box center [421, 160] width 842 height 321
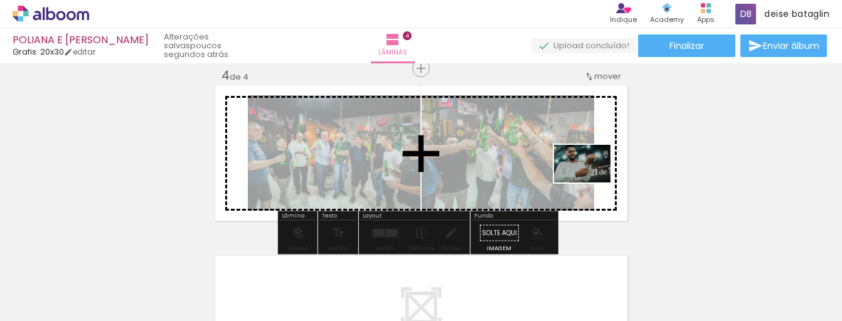
drag, startPoint x: 662, startPoint y: 289, endPoint x: 591, endPoint y: 183, distance: 127.7
click at [591, 183] on quentale-workspace at bounding box center [421, 160] width 842 height 321
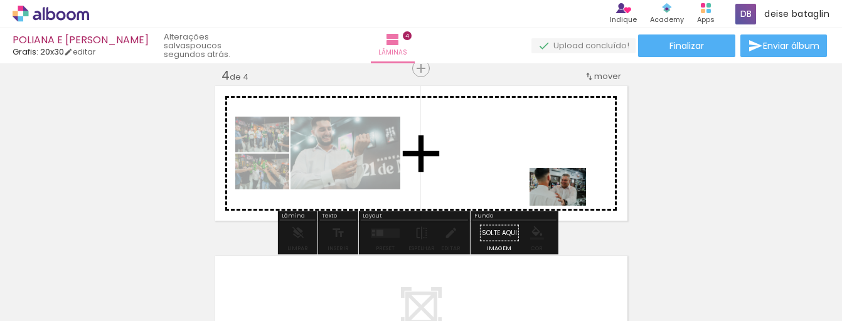
drag, startPoint x: 732, startPoint y: 289, endPoint x: 567, endPoint y: 206, distance: 184.9
click at [567, 206] on quentale-workspace at bounding box center [421, 160] width 842 height 321
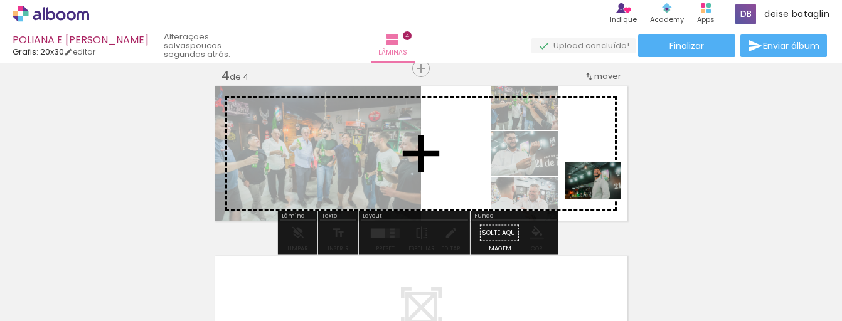
drag, startPoint x: 770, startPoint y: 260, endPoint x: 602, endPoint y: 199, distance: 178.6
click at [602, 199] on quentale-workspace at bounding box center [421, 160] width 842 height 321
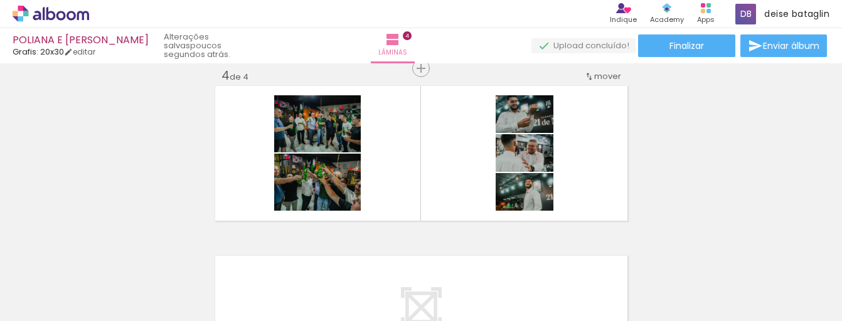
click at [103, 318] on iron-horizontal-list at bounding box center [90, 282] width 25 height 78
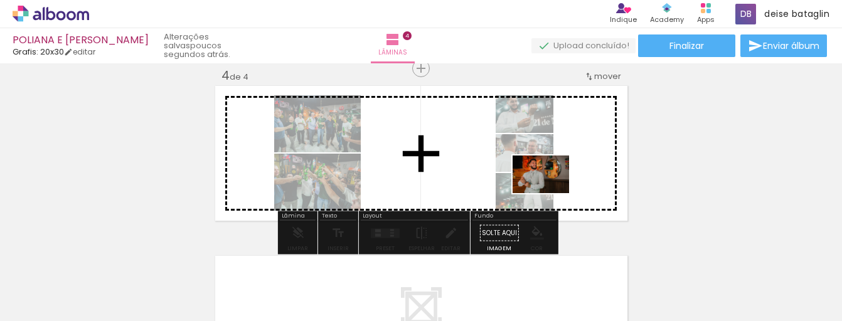
drag, startPoint x: 479, startPoint y: 289, endPoint x: 551, endPoint y: 193, distance: 120.9
click at [551, 193] on quentale-workspace at bounding box center [421, 160] width 842 height 321
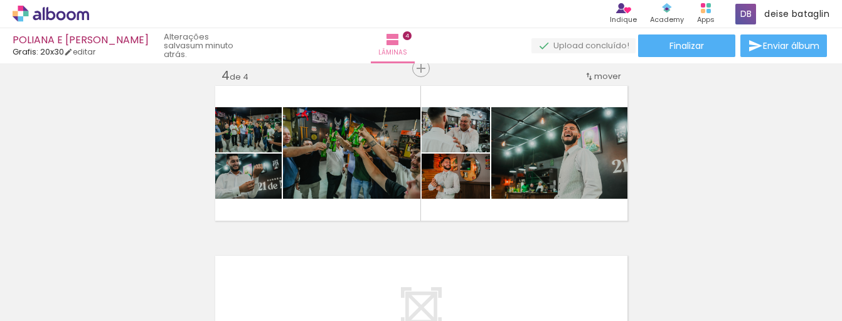
scroll to position [0, 6048]
drag, startPoint x: 476, startPoint y: 317, endPoint x: 494, endPoint y: 317, distance: 17.6
click at [103, 317] on iron-horizontal-list at bounding box center [90, 282] width 25 height 78
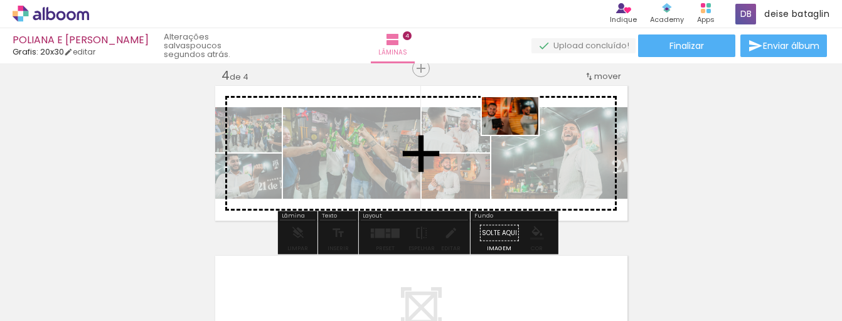
drag, startPoint x: 468, startPoint y: 269, endPoint x: 519, endPoint y: 135, distance: 143.7
click at [519, 135] on quentale-workspace at bounding box center [421, 160] width 842 height 321
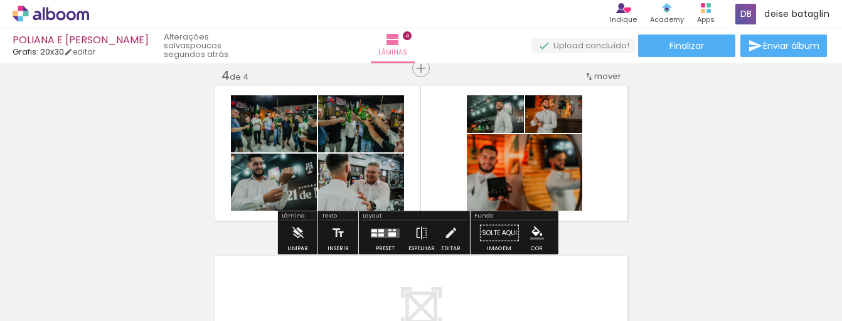
click at [388, 235] on div at bounding box center [392, 234] width 8 height 4
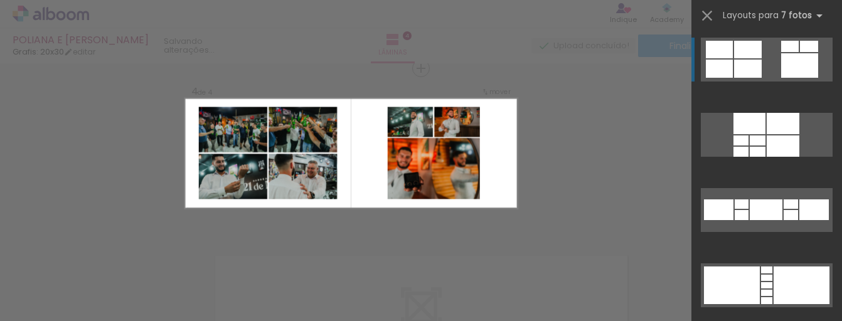
scroll to position [1, 0]
click at [743, 146] on div at bounding box center [740, 151] width 15 height 10
click at [736, 112] on quentale-layouter at bounding box center [767, 134] width 132 height 44
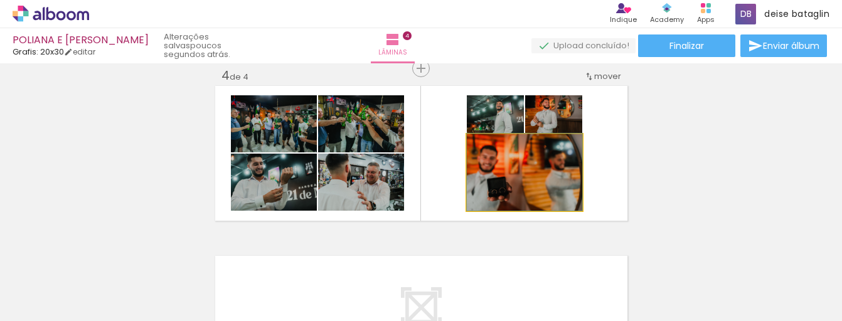
click at [525, 198] on quentale-photo at bounding box center [524, 172] width 115 height 77
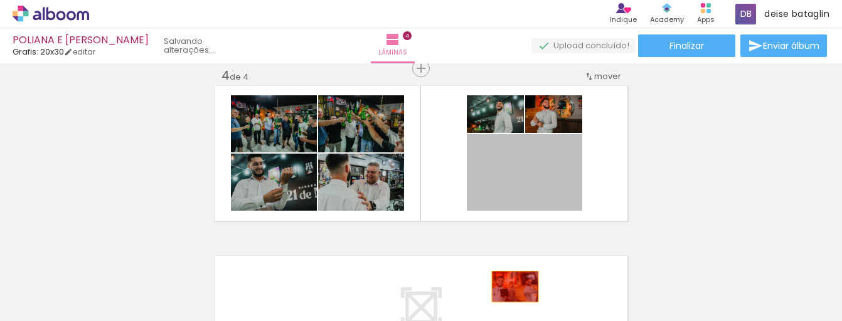
drag, startPoint x: 526, startPoint y: 240, endPoint x: 510, endPoint y: 287, distance: 49.8
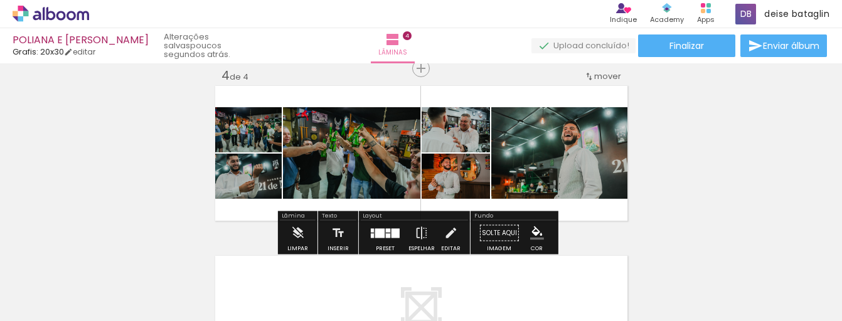
click at [391, 232] on div at bounding box center [395, 232] width 8 height 9
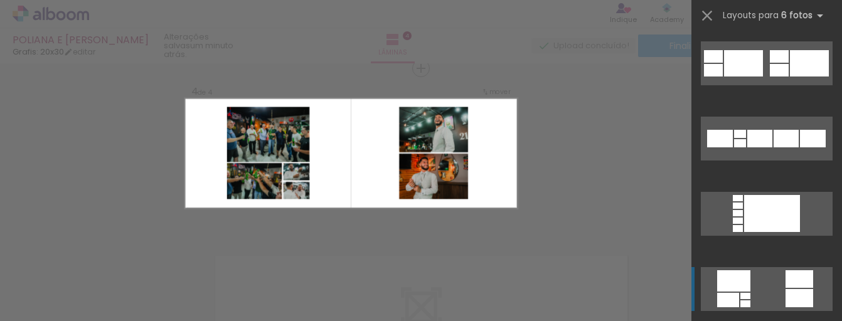
scroll to position [376, 0]
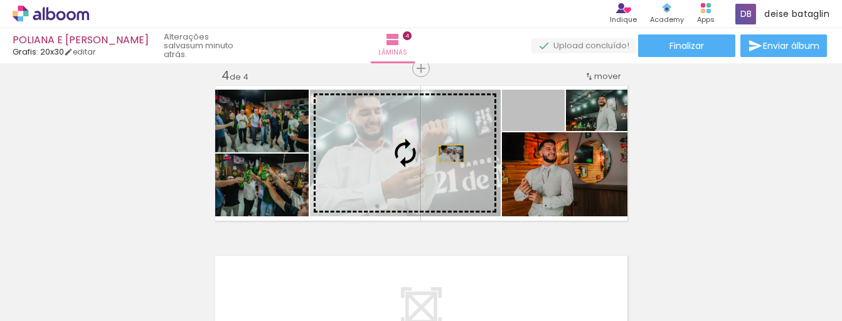
drag, startPoint x: 558, startPoint y: 127, endPoint x: 446, endPoint y: 154, distance: 115.3
click at [0, 0] on slot at bounding box center [0, 0] width 0 height 0
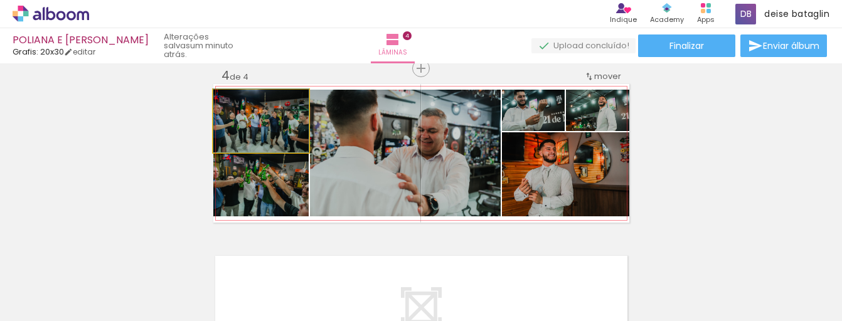
click at [271, 141] on quentale-photo at bounding box center [260, 121] width 95 height 63
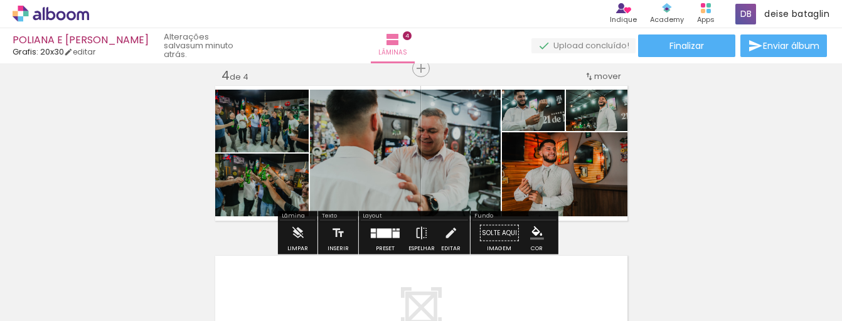
click at [277, 134] on quentale-photo at bounding box center [260, 121] width 95 height 63
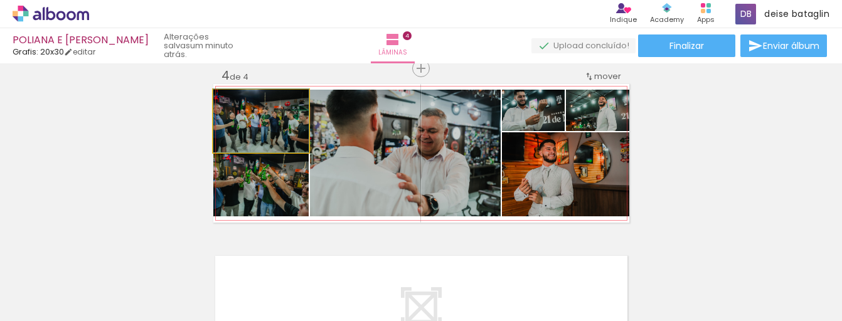
click at [279, 134] on quentale-photo at bounding box center [260, 121] width 95 height 63
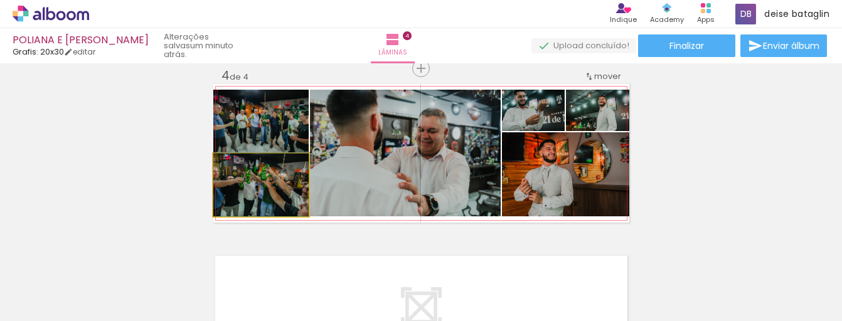
click at [273, 154] on quentale-photo at bounding box center [260, 185] width 95 height 63
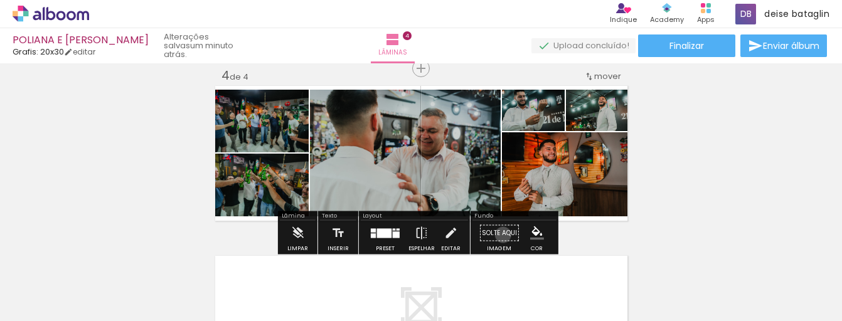
click at [499, 235] on paper-button "Solte aqui Imagem" at bounding box center [499, 237] width 45 height 32
click at [418, 233] on iron-icon at bounding box center [422, 233] width 14 height 25
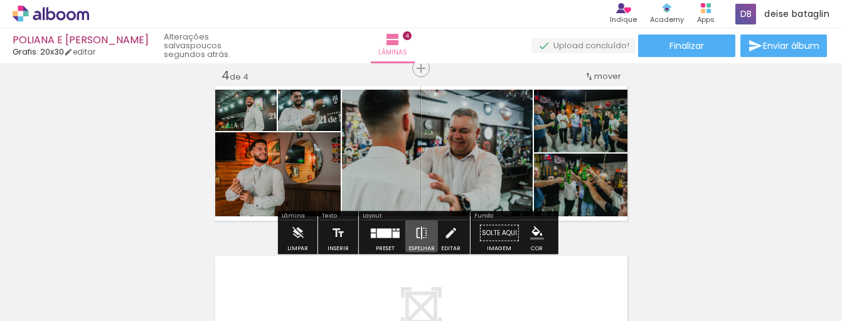
click at [418, 233] on iron-icon at bounding box center [422, 233] width 14 height 25
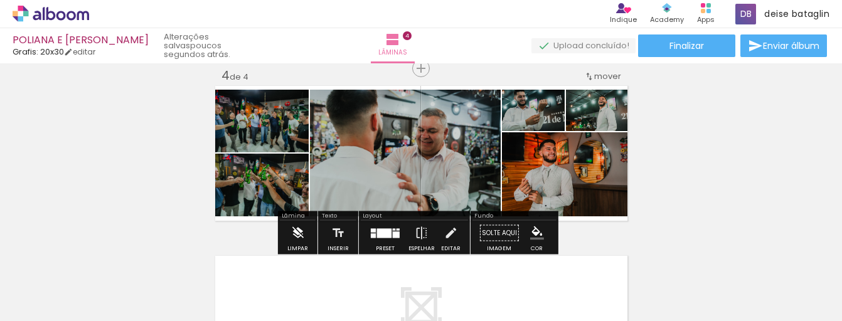
click at [299, 233] on iron-icon at bounding box center [297, 233] width 14 height 25
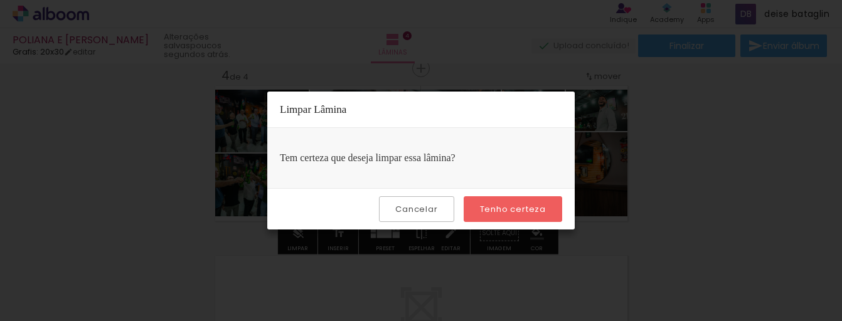
click at [446, 206] on paper-button "Cancelar" at bounding box center [416, 209] width 75 height 26
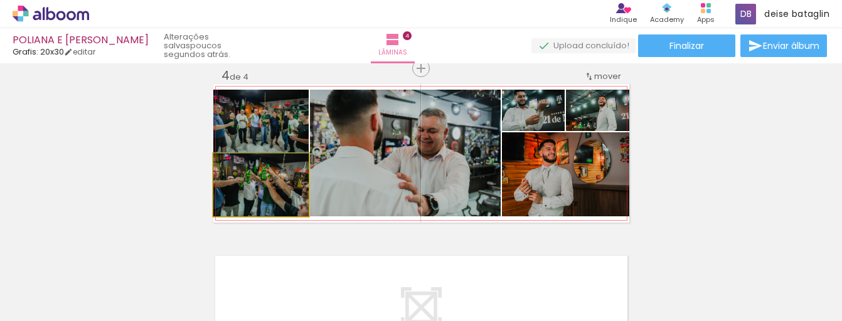
click at [222, 169] on iron-icon at bounding box center [226, 167] width 13 height 13
drag, startPoint x: 222, startPoint y: 169, endPoint x: 230, endPoint y: 170, distance: 7.6
drag, startPoint x: 241, startPoint y: 168, endPoint x: 225, endPoint y: 169, distance: 16.4
type paper-slider "100"
click at [233, 169] on div at bounding box center [243, 167] width 20 height 20
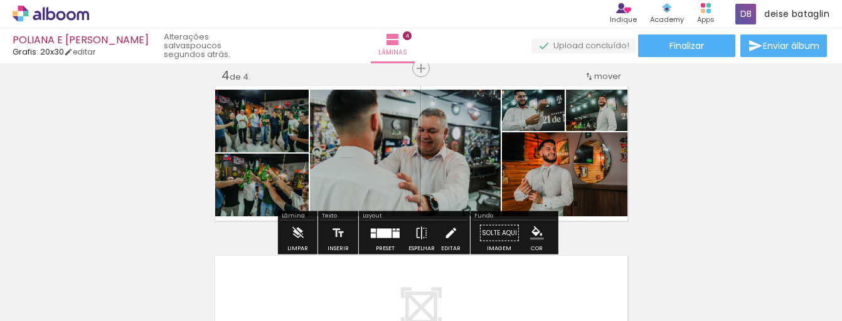
click at [446, 230] on iron-icon at bounding box center [450, 233] width 14 height 25
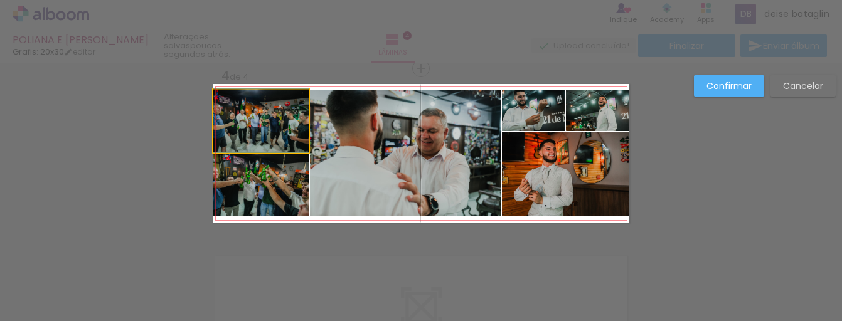
click at [268, 124] on quentale-photo at bounding box center [260, 121] width 95 height 63
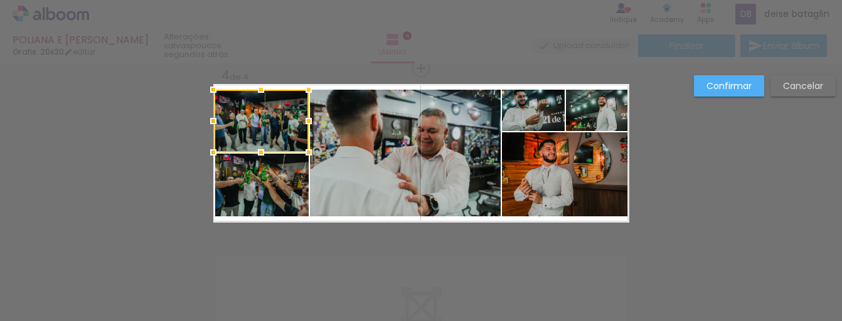
click at [268, 124] on div at bounding box center [260, 121] width 95 height 63
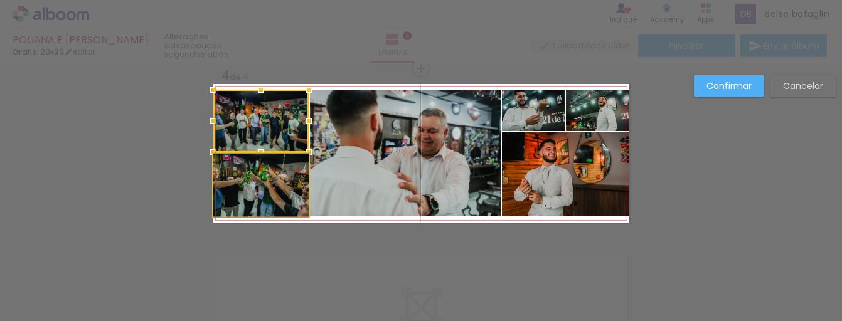
click at [248, 190] on quentale-photo at bounding box center [260, 185] width 95 height 63
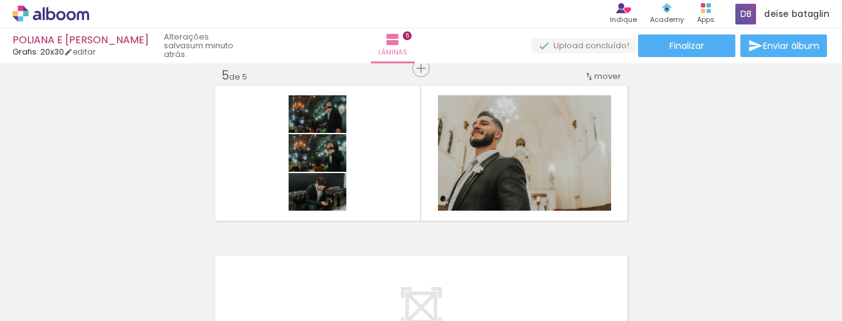
scroll to position [0, 6236]
drag, startPoint x: 487, startPoint y: 314, endPoint x: 544, endPoint y: 312, distance: 57.7
click at [103, 312] on iron-horizontal-list at bounding box center [90, 282] width 25 height 78
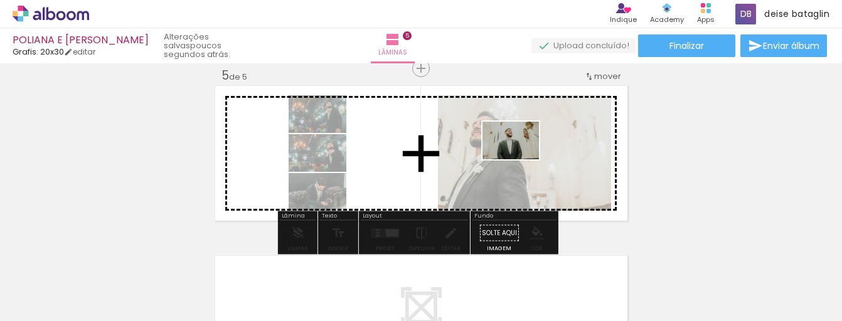
drag, startPoint x: 694, startPoint y: 285, endPoint x: 525, endPoint y: 162, distance: 208.8
click at [525, 162] on quentale-workspace at bounding box center [421, 160] width 842 height 321
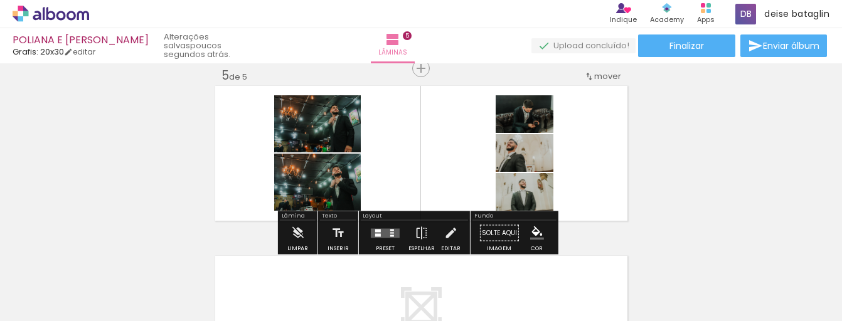
click at [356, 118] on div at bounding box center [317, 108] width 78 height 19
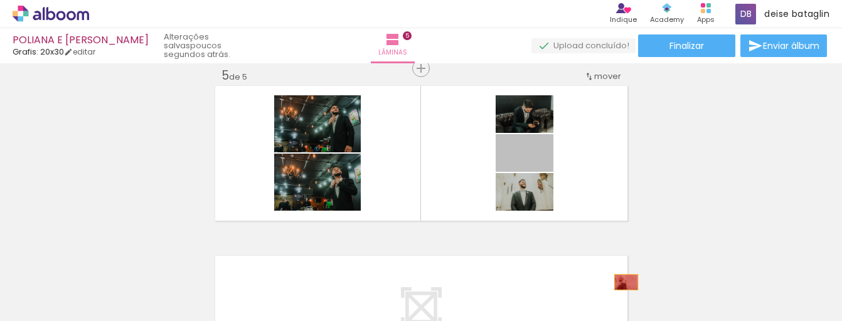
drag, startPoint x: 536, startPoint y: 151, endPoint x: 621, endPoint y: 282, distance: 156.1
click at [621, 282] on quentale-workspace at bounding box center [421, 160] width 842 height 321
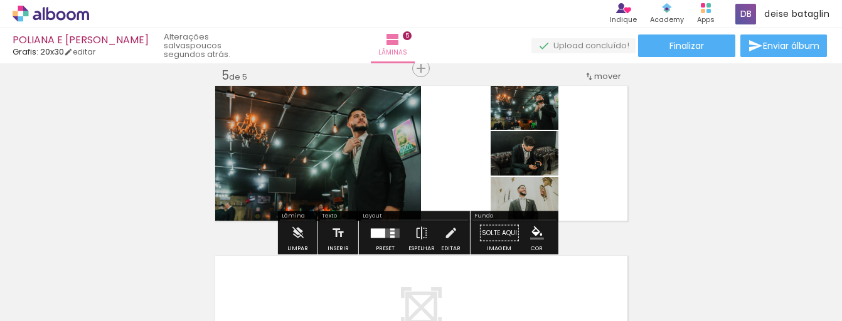
click at [374, 231] on div at bounding box center [378, 232] width 14 height 9
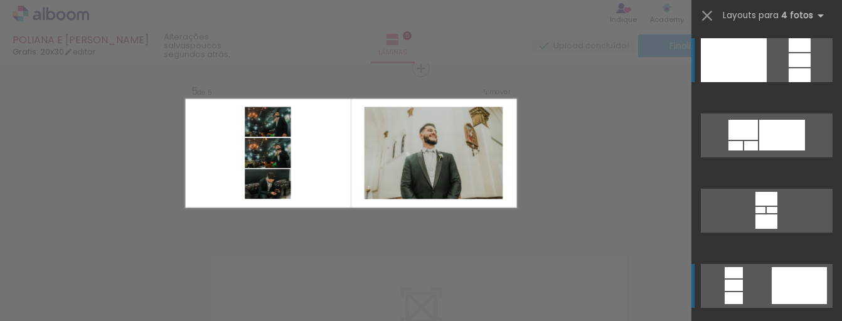
click at [758, 151] on div at bounding box center [751, 145] width 14 height 9
